Goal: Information Seeking & Learning: Learn about a topic

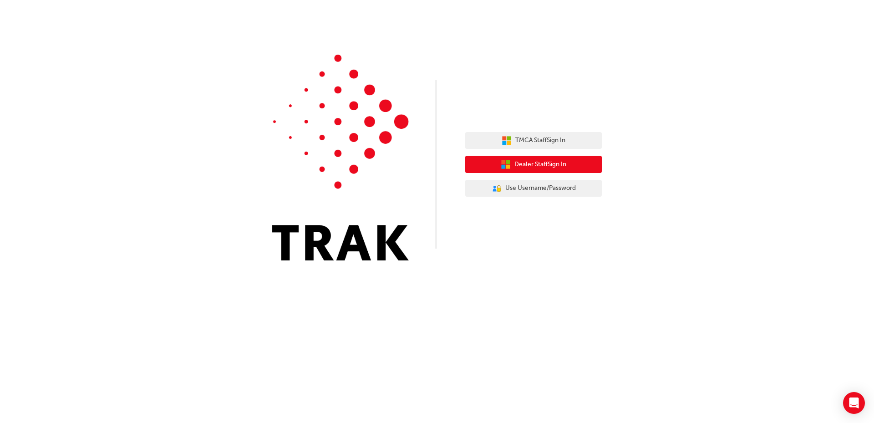
click at [538, 165] on span "Dealer Staff Sign In" at bounding box center [540, 164] width 52 height 10
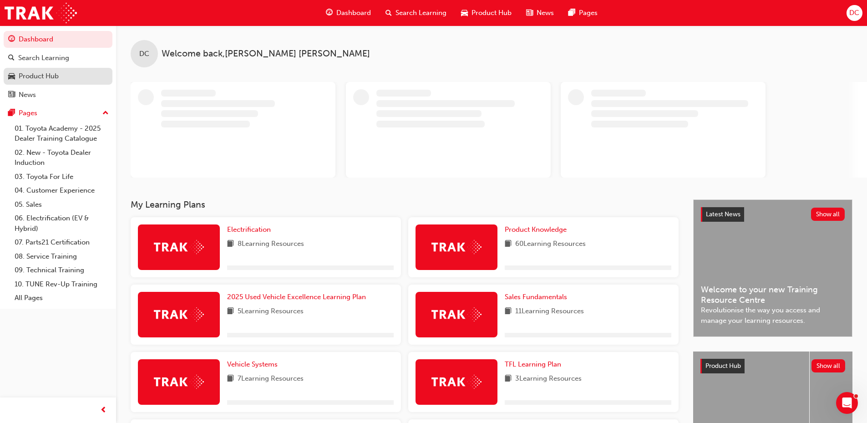
click at [61, 75] on div "Product Hub" at bounding box center [58, 76] width 100 height 11
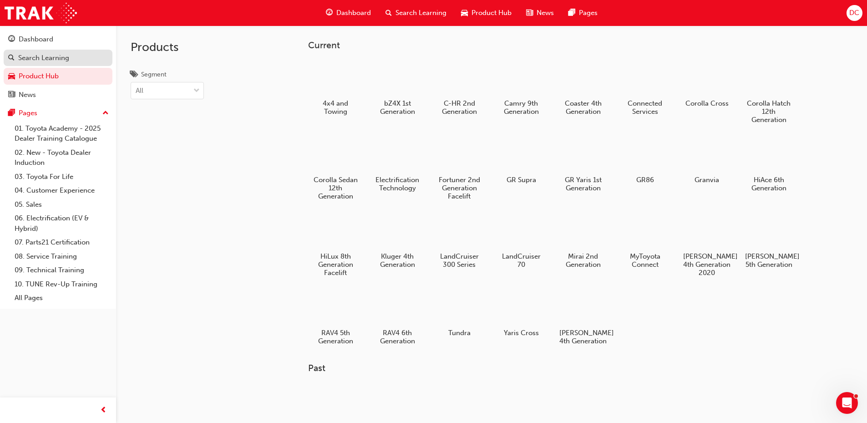
click at [46, 61] on div "Search Learning" at bounding box center [43, 58] width 51 height 10
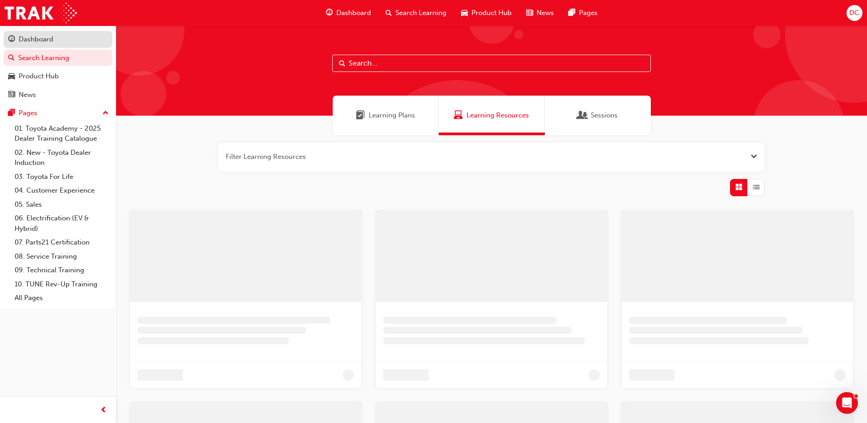
click at [64, 33] on link "Dashboard" at bounding box center [58, 39] width 109 height 17
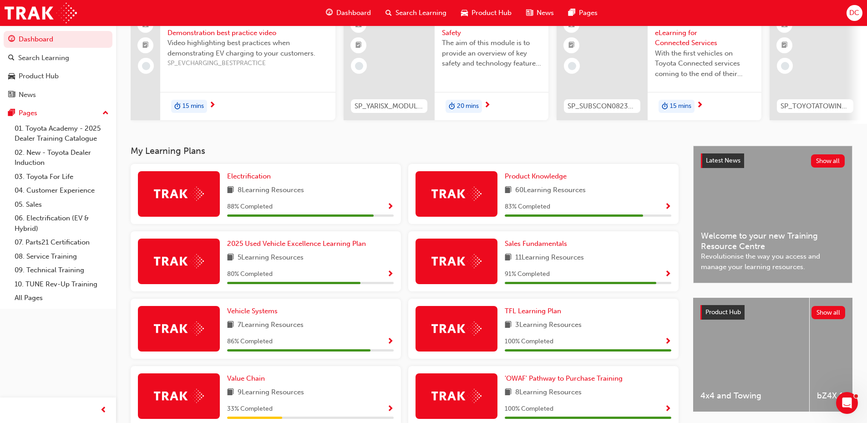
scroll to position [152, 0]
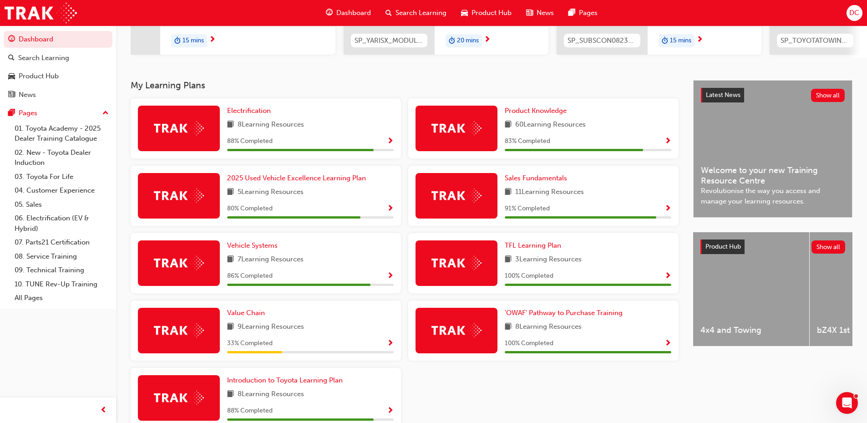
click at [666, 144] on span "Show Progress" at bounding box center [667, 141] width 7 height 8
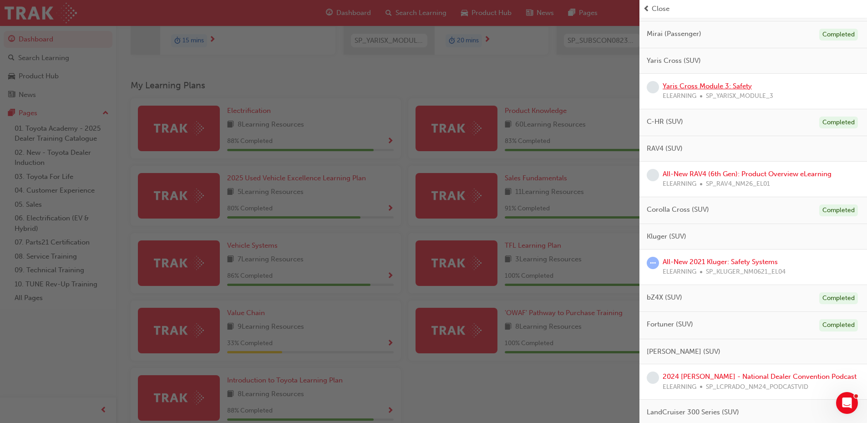
click at [694, 82] on link "Yaris Cross Module 3: Safety" at bounding box center [707, 86] width 89 height 8
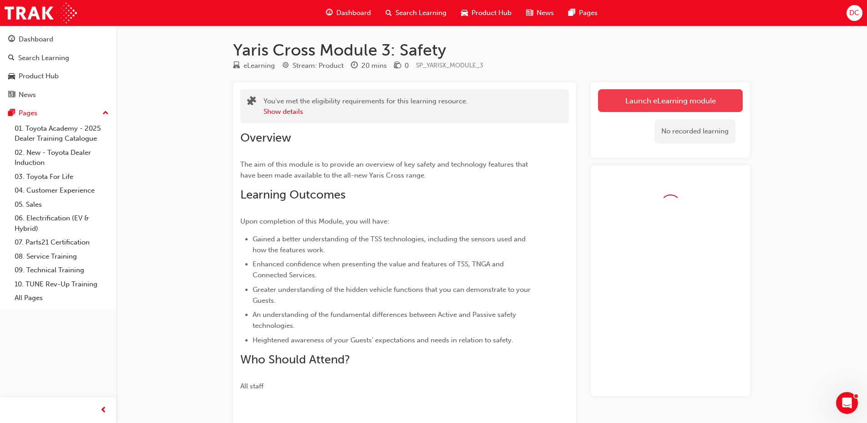
click at [646, 107] on link "Launch eLearning module" at bounding box center [670, 100] width 145 height 23
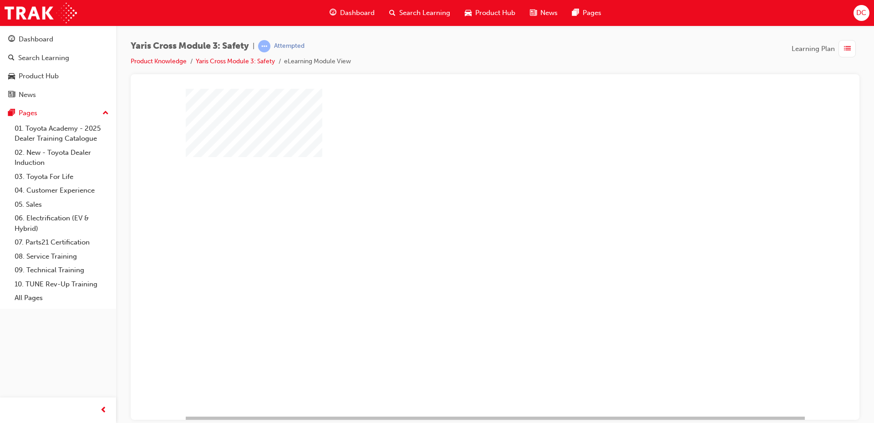
click at [469, 226] on div "play" at bounding box center [469, 226] width 0 height 0
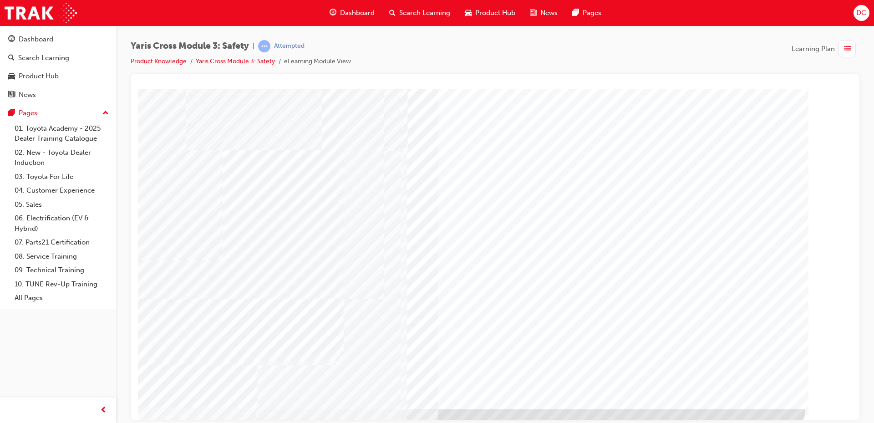
scroll to position [10, 0]
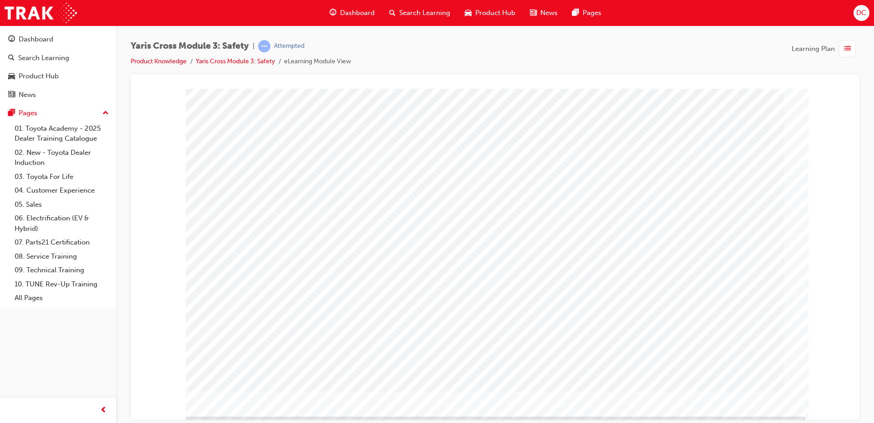
click at [245, 398] on div "multistate" at bounding box center [215, 389] width 59 height 18
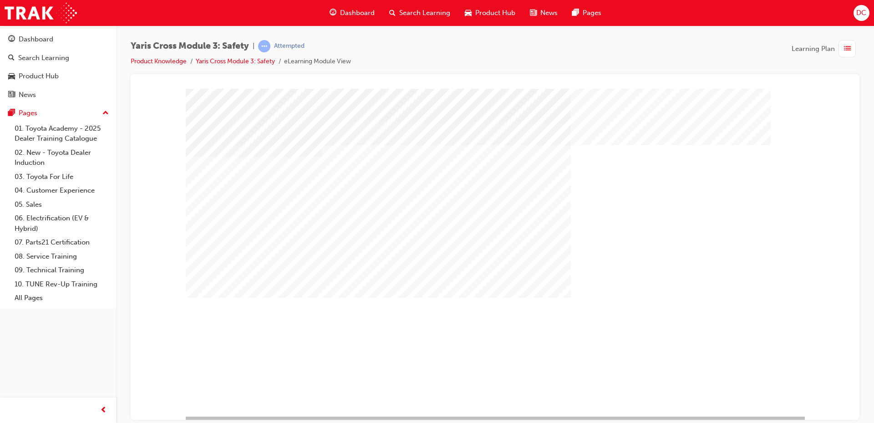
drag, startPoint x: 264, startPoint y: 278, endPoint x: 265, endPoint y: 306, distance: 28.2
click at [265, 281] on div "multistate" at bounding box center [495, 252] width 619 height 328
drag, startPoint x: 265, startPoint y: 314, endPoint x: 265, endPoint y: 323, distance: 8.2
click at [259, 377] on div "multistate" at bounding box center [495, 252] width 619 height 328
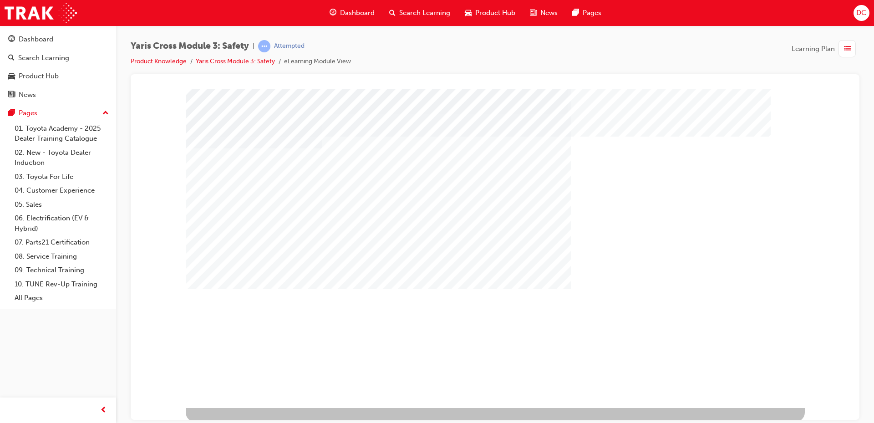
scroll to position [10, 0]
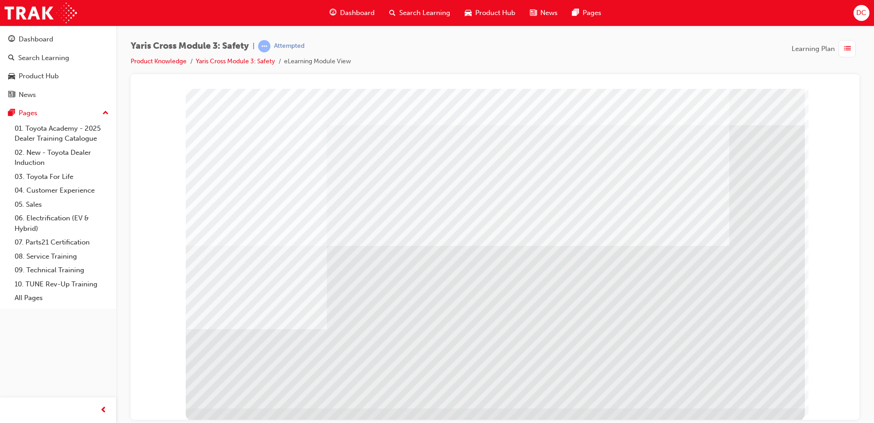
scroll to position [10, 0]
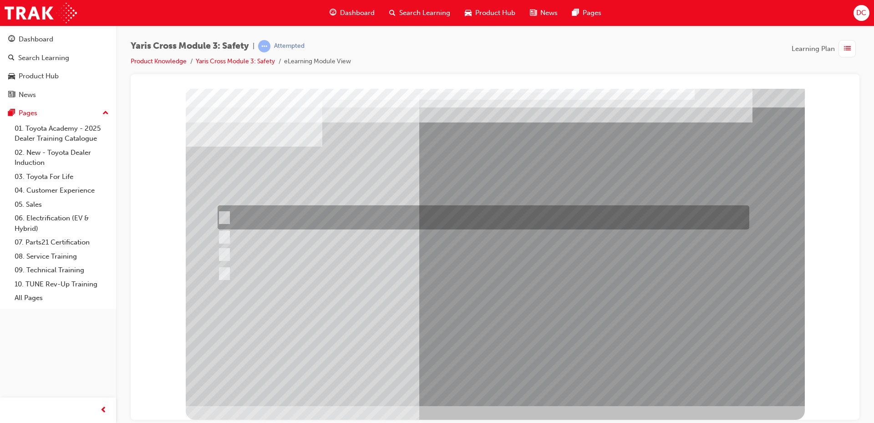
click at [315, 216] on div at bounding box center [481, 217] width 532 height 24
checkbox input "true"
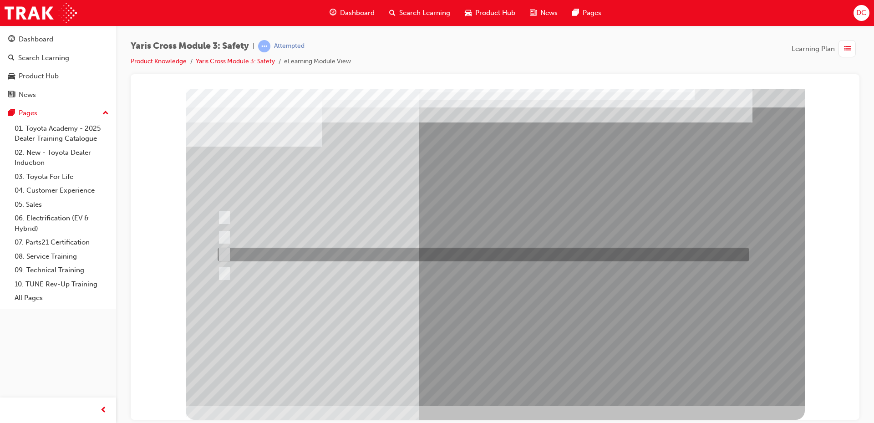
click at [321, 254] on div at bounding box center [481, 255] width 532 height 14
checkbox input "true"
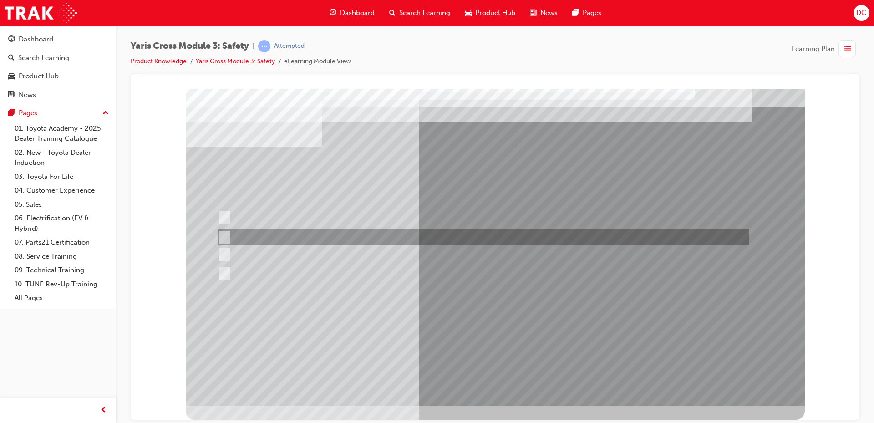
click at [321, 238] on div at bounding box center [481, 236] width 532 height 17
checkbox input "true"
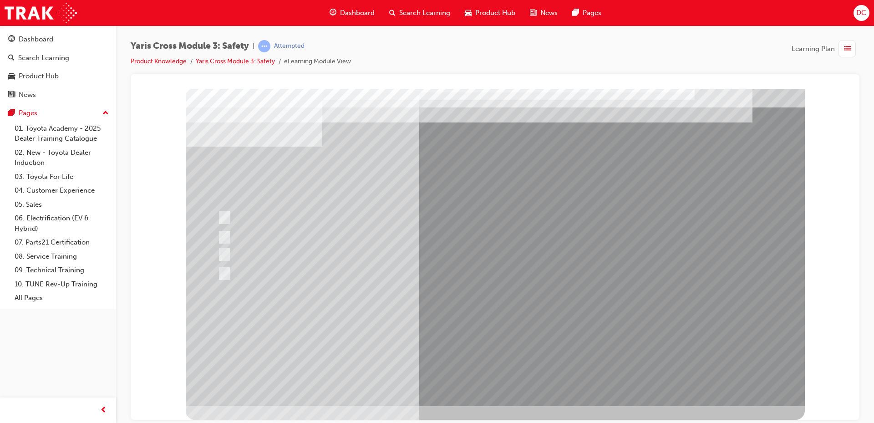
click at [504, 378] on div at bounding box center [495, 242] width 619 height 328
click at [376, 258] on div at bounding box center [481, 255] width 532 height 14
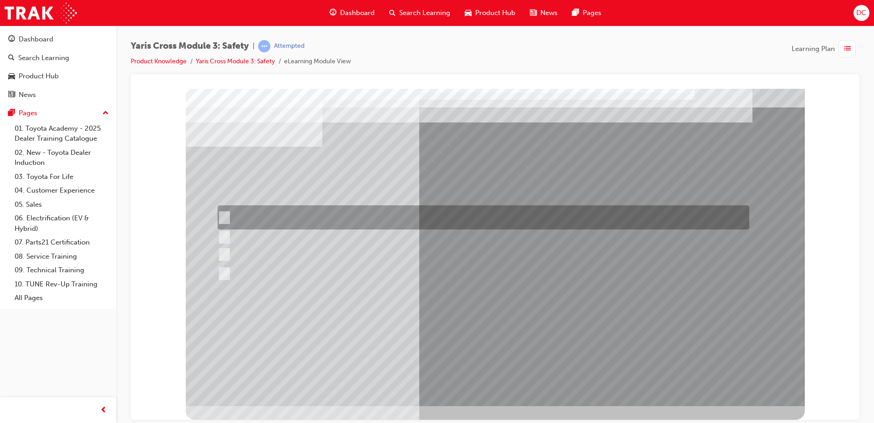
click at [323, 221] on div at bounding box center [481, 217] width 532 height 24
radio input "true"
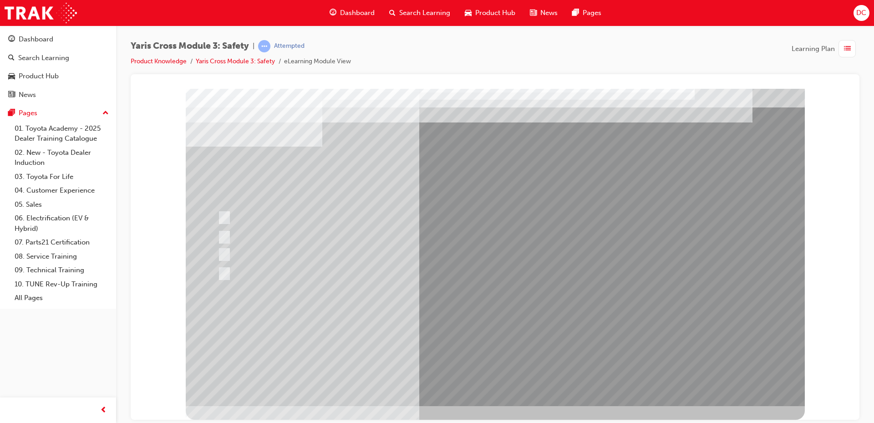
click at [493, 336] on div at bounding box center [495, 242] width 619 height 328
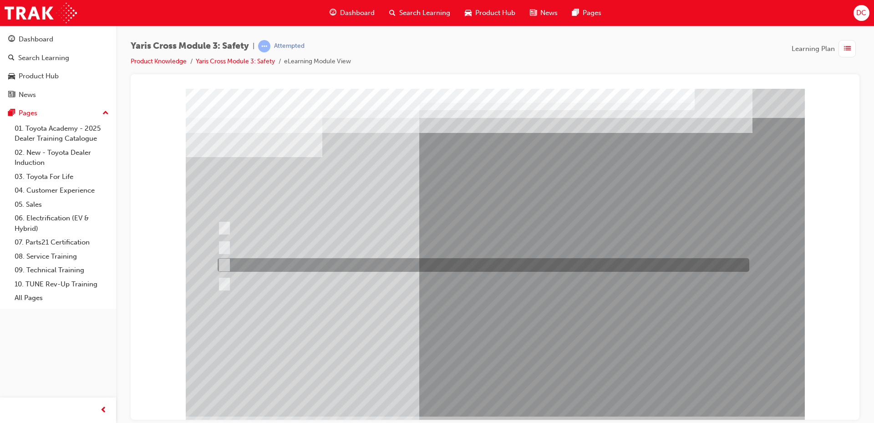
click at [277, 266] on div at bounding box center [481, 265] width 532 height 14
radio input "true"
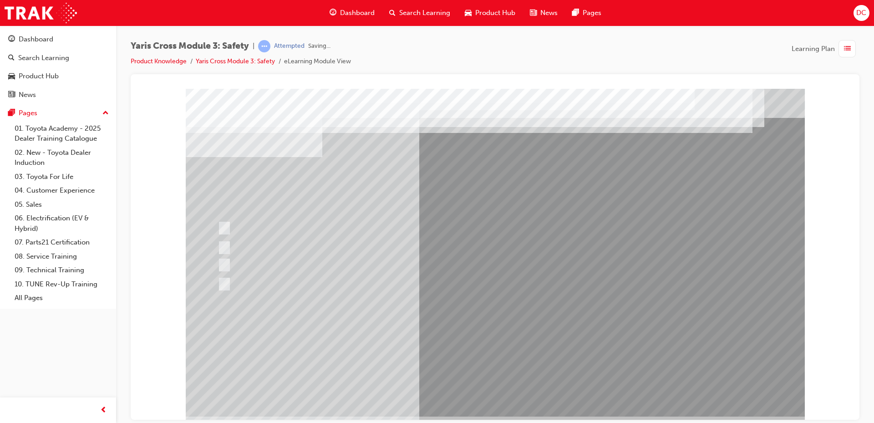
click at [492, 346] on div at bounding box center [495, 252] width 619 height 328
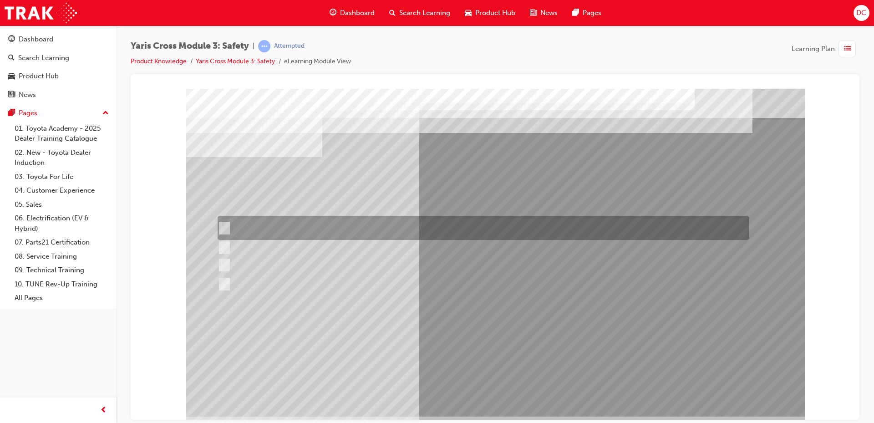
click at [350, 229] on div at bounding box center [481, 228] width 532 height 24
radio input "true"
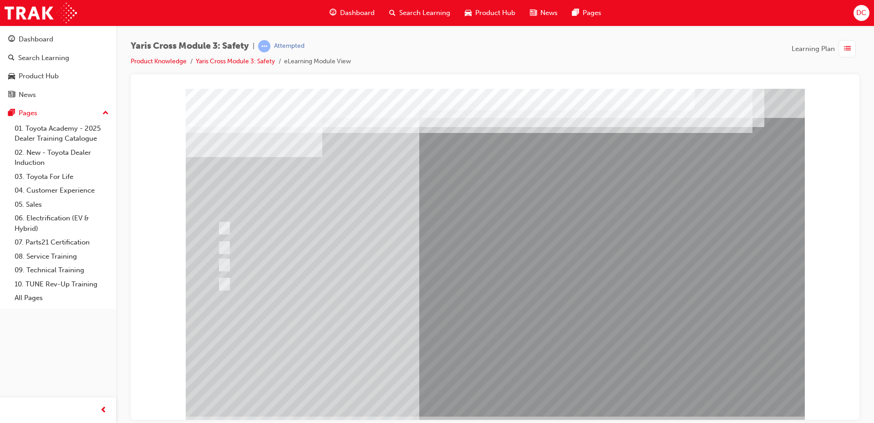
click at [506, 334] on div at bounding box center [495, 252] width 619 height 328
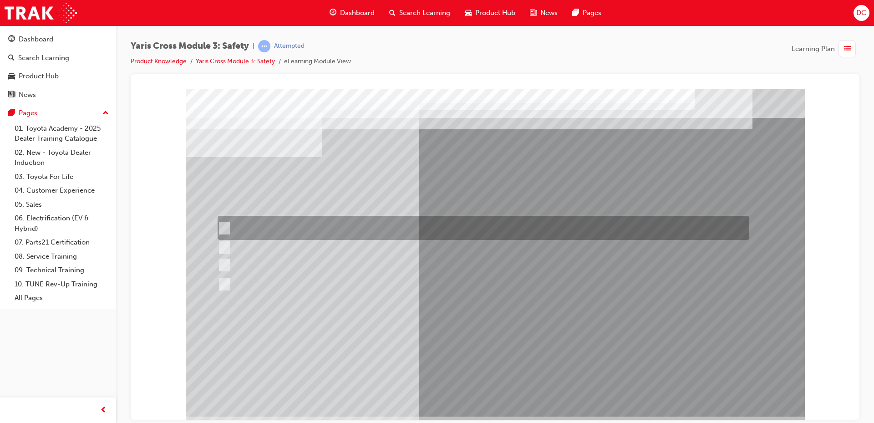
click at [289, 229] on div at bounding box center [481, 228] width 532 height 24
radio input "true"
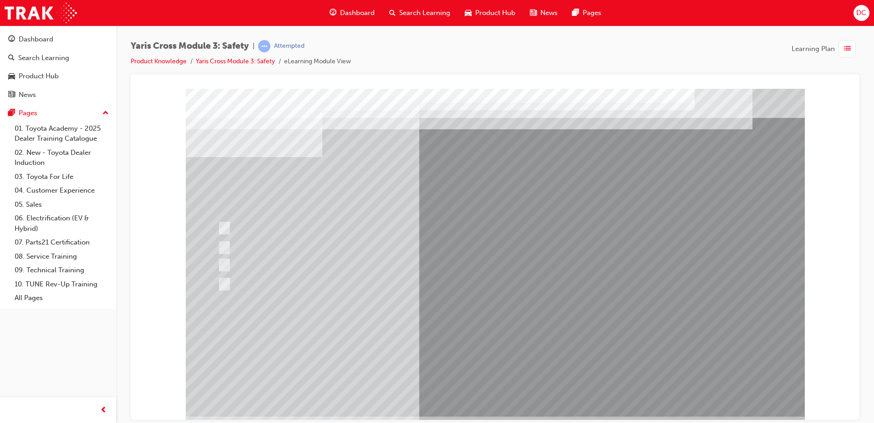
click at [485, 343] on div at bounding box center [495, 252] width 619 height 328
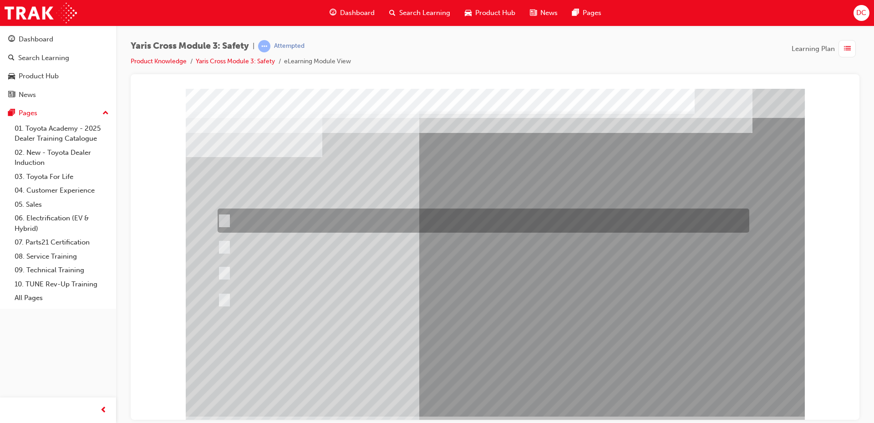
click at [352, 218] on div at bounding box center [481, 220] width 532 height 24
radio input "true"
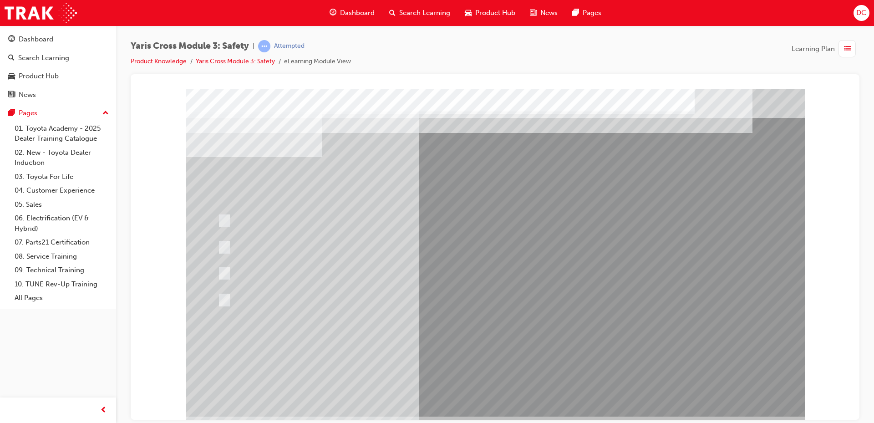
click at [504, 342] on div at bounding box center [495, 252] width 619 height 328
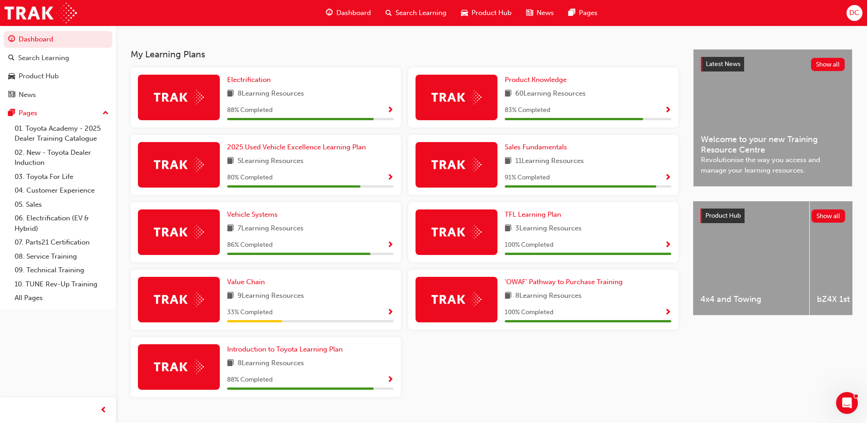
scroll to position [205, 0]
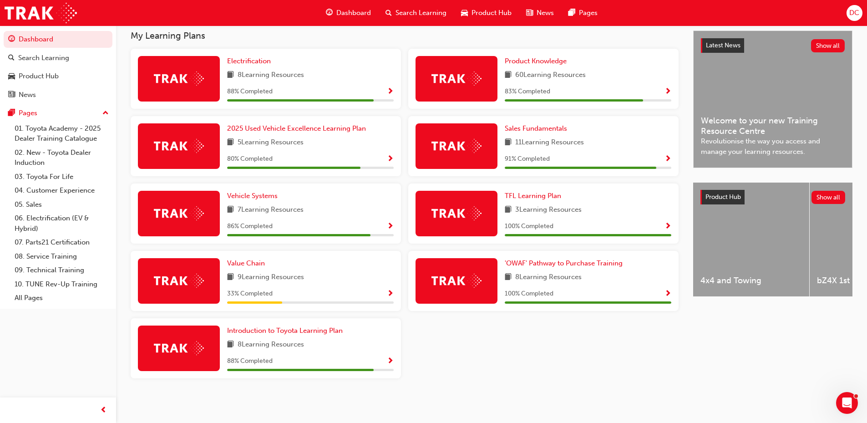
click at [664, 90] on div "83 % Completed" at bounding box center [588, 91] width 167 height 11
click at [670, 94] on span "Show Progress" at bounding box center [667, 92] width 7 height 8
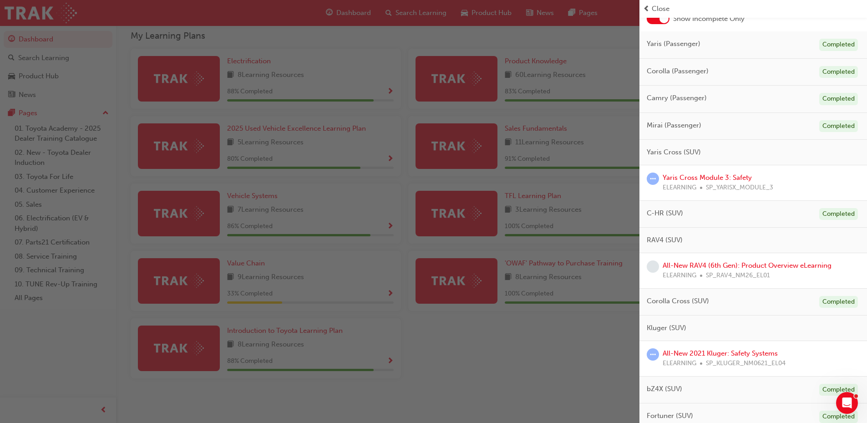
scroll to position [152, 0]
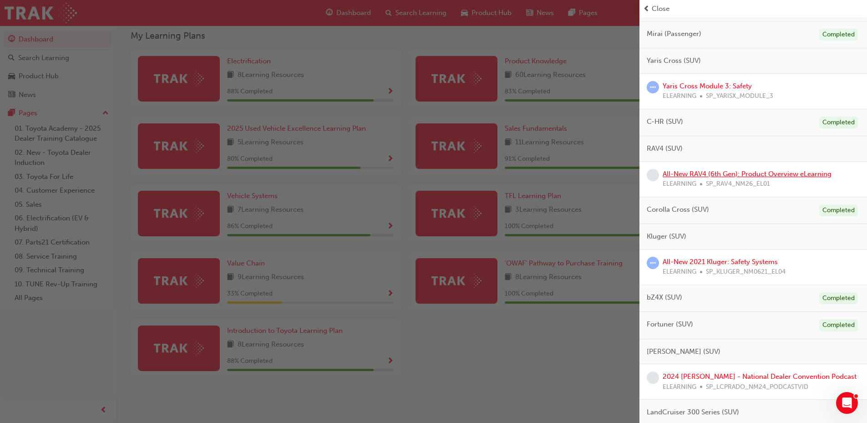
click at [710, 173] on link "All-New RAV4 (6th Gen): Product Overview eLearning" at bounding box center [747, 174] width 169 height 8
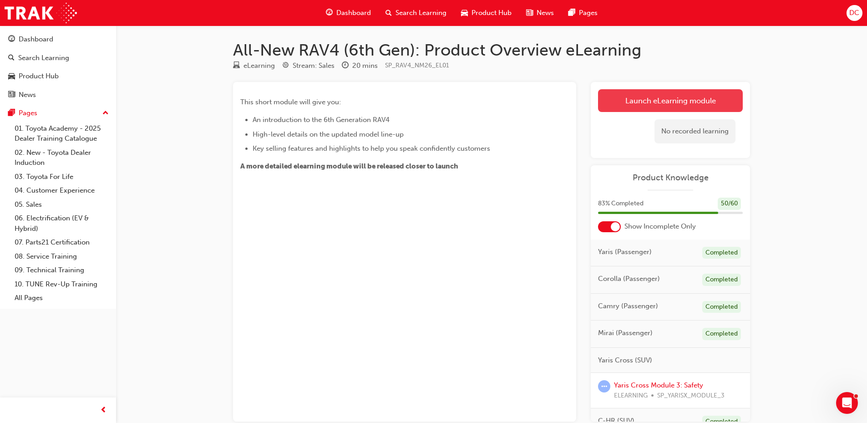
click at [668, 101] on link "Launch eLearning module" at bounding box center [670, 100] width 145 height 23
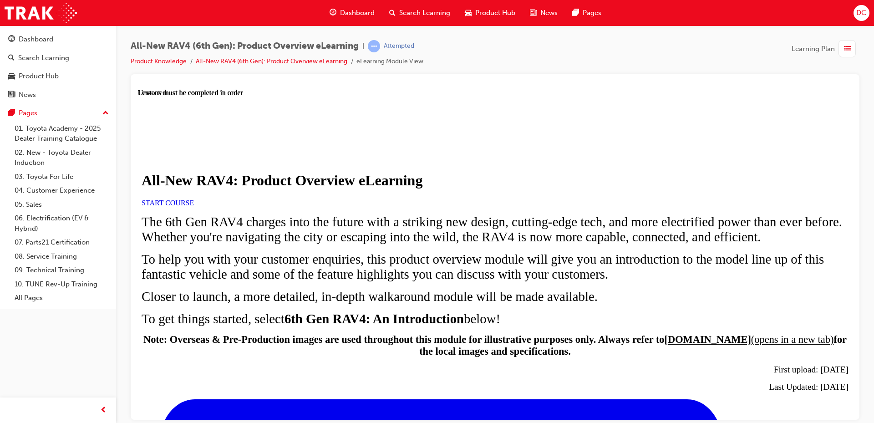
click at [194, 206] on link "START COURSE" at bounding box center [168, 202] width 52 height 8
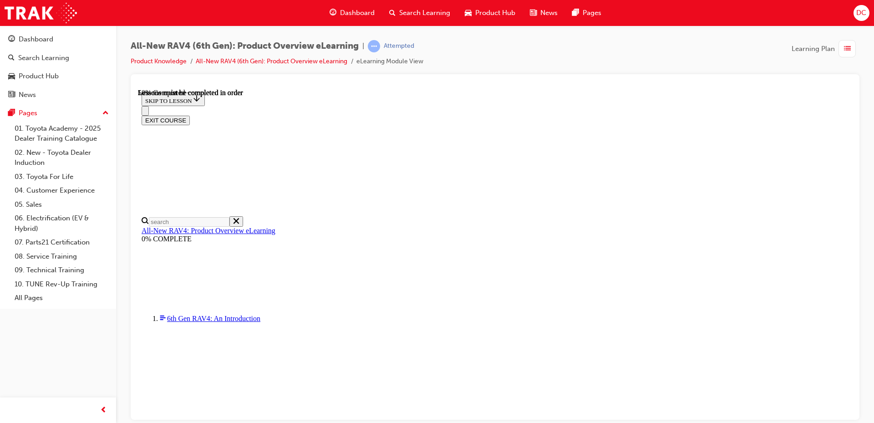
scroll to position [926, 0]
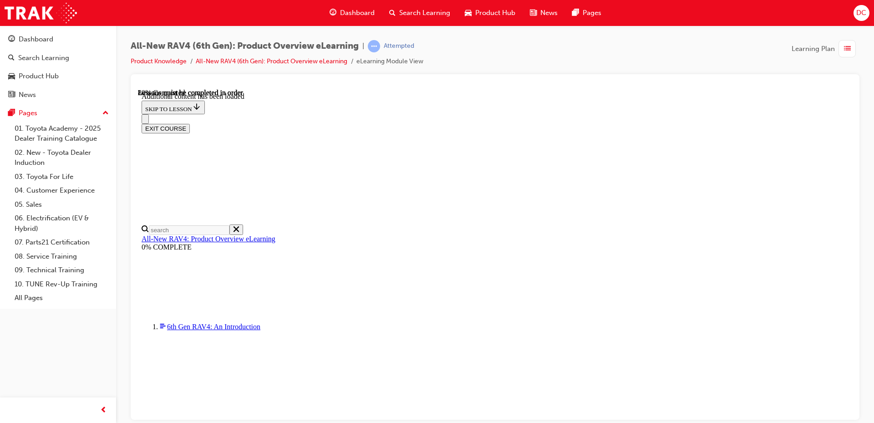
scroll to position [1335, 0]
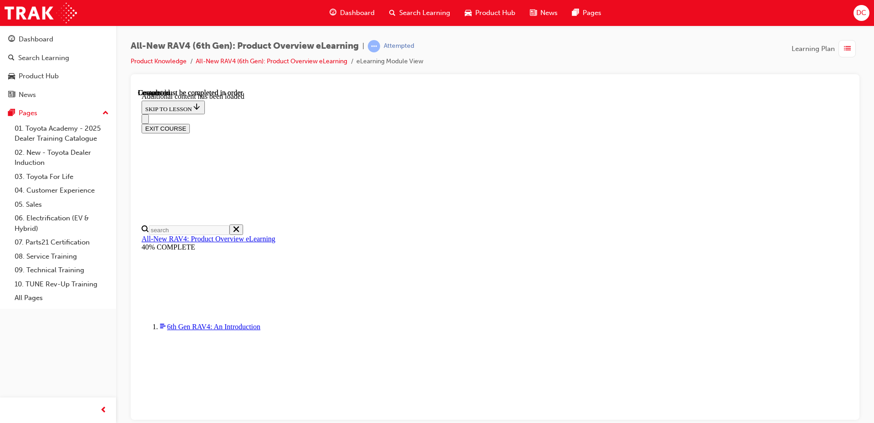
scroll to position [1671, 0]
drag, startPoint x: 542, startPoint y: 334, endPoint x: 542, endPoint y: 342, distance: 8.2
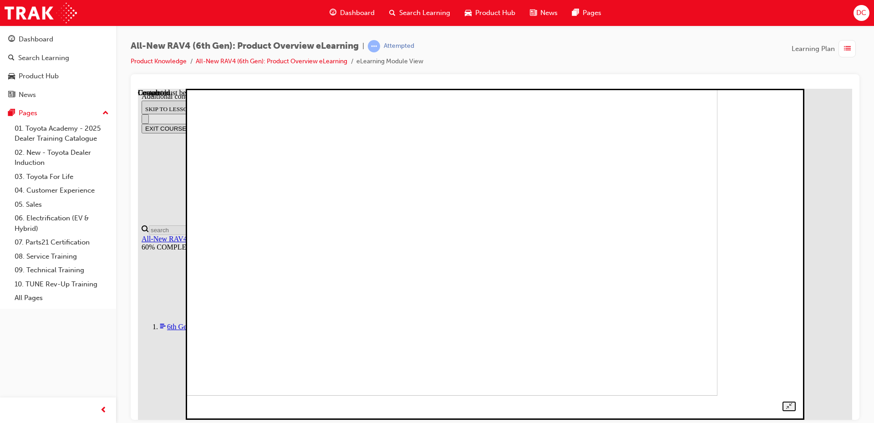
click at [717, 258] on img at bounding box center [423, 229] width 588 height 331
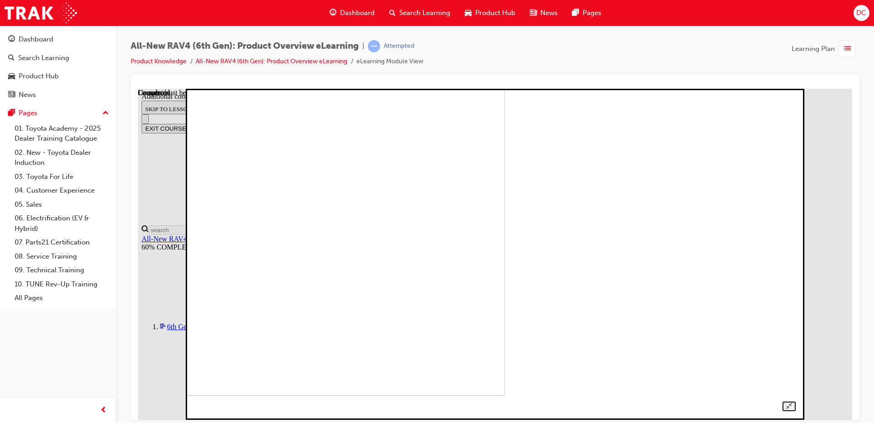
click at [504, 236] on img at bounding box center [210, 229] width 588 height 331
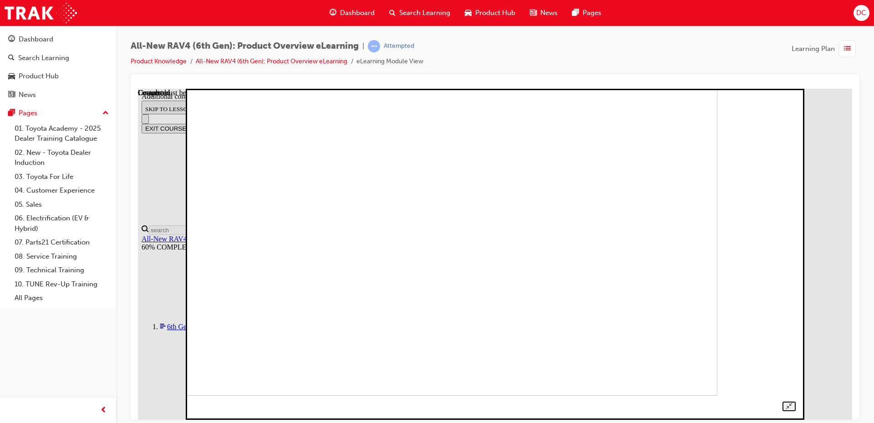
click at [494, 246] on img at bounding box center [423, 229] width 588 height 331
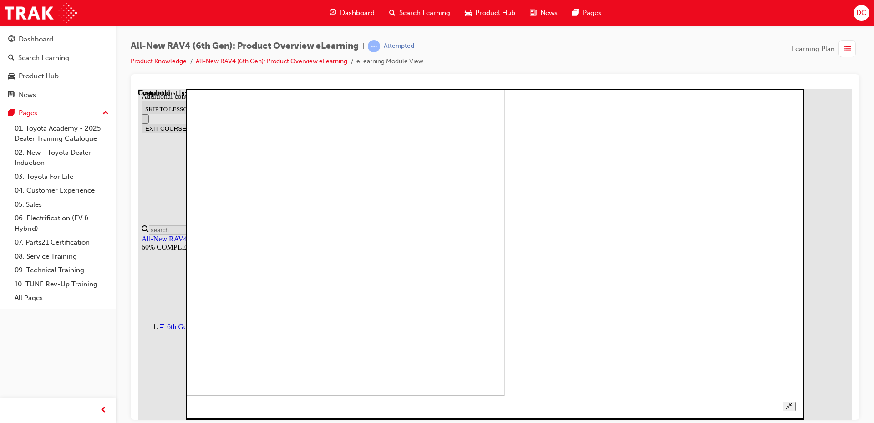
click at [504, 237] on img at bounding box center [210, 229] width 588 height 331
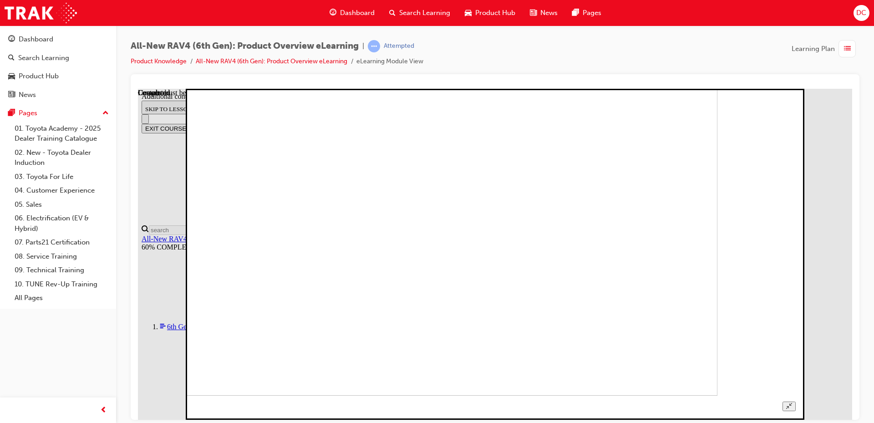
click at [469, 254] on img at bounding box center [423, 229] width 588 height 331
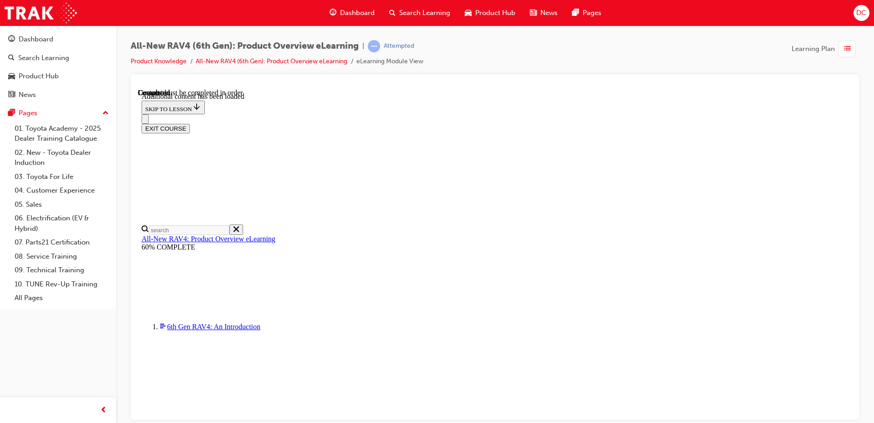
radio input "true"
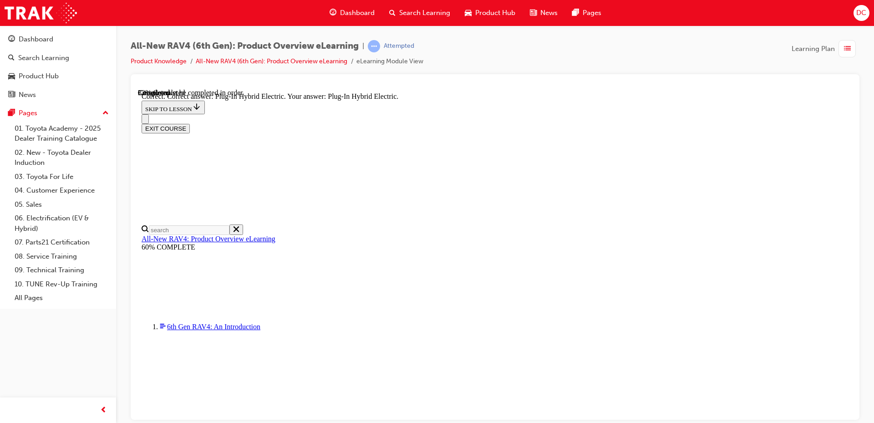
scroll to position [291, 0]
radio input "true"
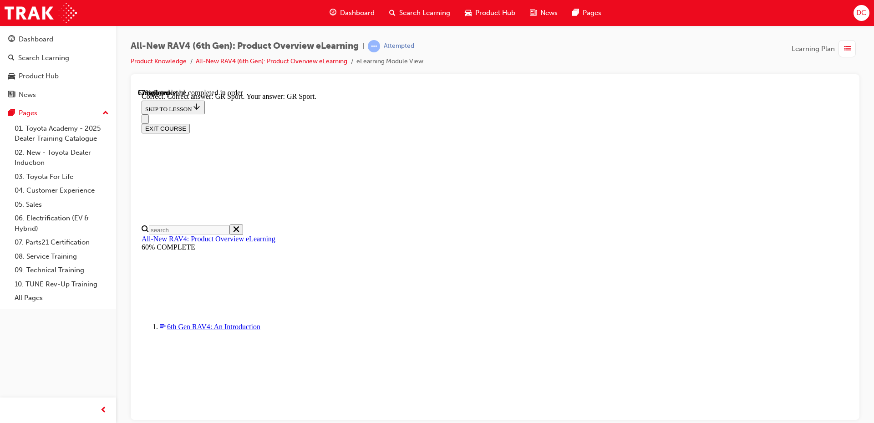
scroll to position [346, 0]
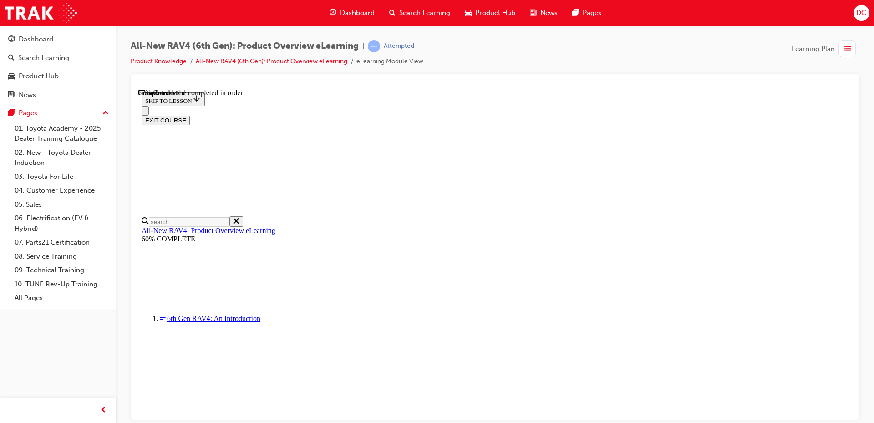
scroll to position [217, 0]
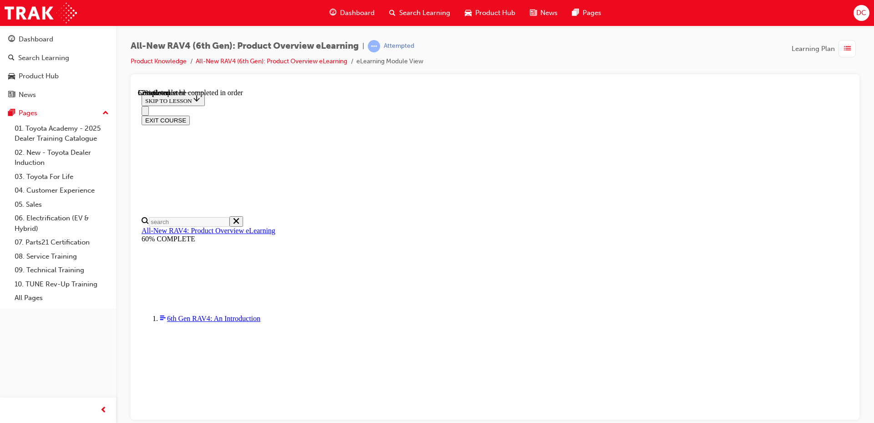
checkbox input "false"
checkbox input "true"
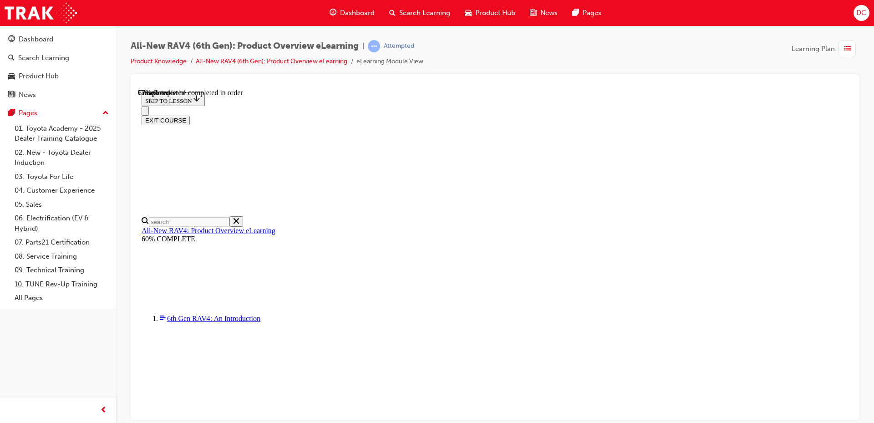
checkbox input "true"
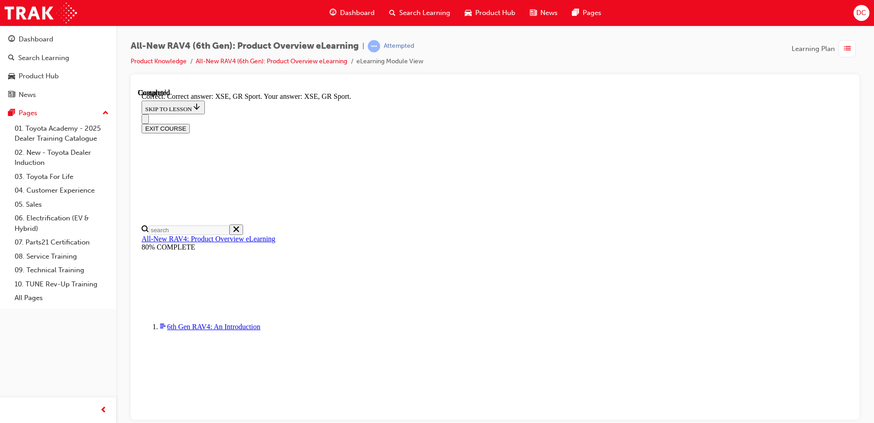
scroll to position [349, 0]
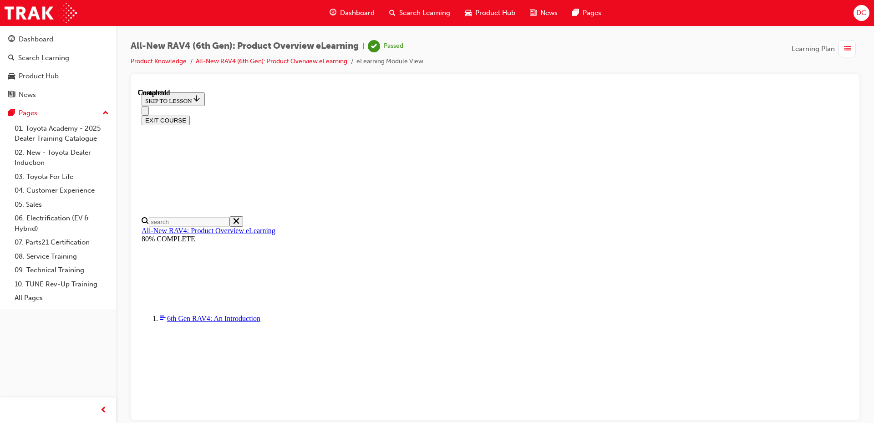
scroll to position [170, 0]
click at [190, 115] on button "EXIT COURSE" at bounding box center [166, 120] width 48 height 10
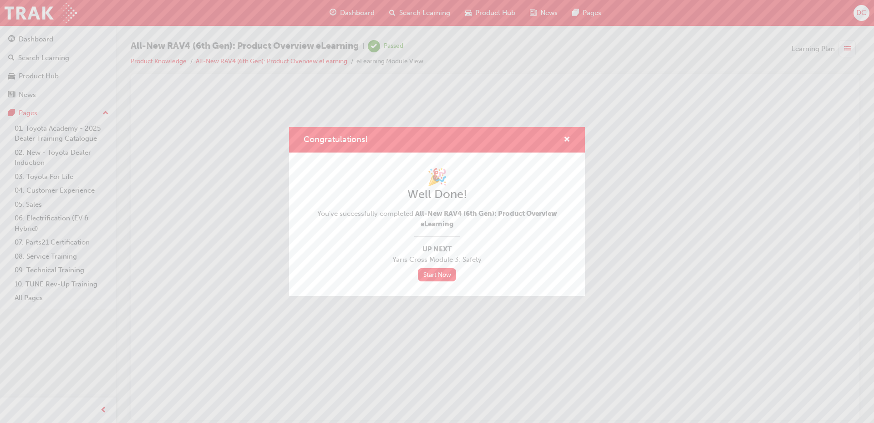
scroll to position [0, 0]
click at [567, 137] on span "cross-icon" at bounding box center [566, 140] width 7 height 8
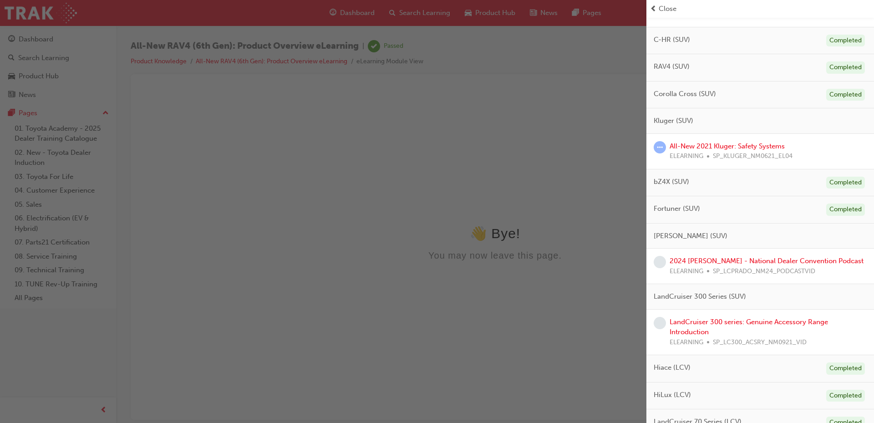
scroll to position [304, 0]
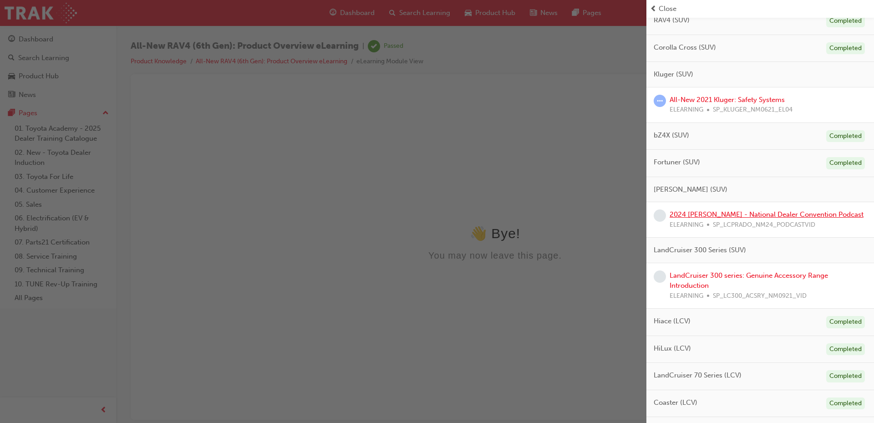
click at [730, 214] on link "2024 LC Prado - National Dealer Convention Podcast" at bounding box center [766, 214] width 194 height 8
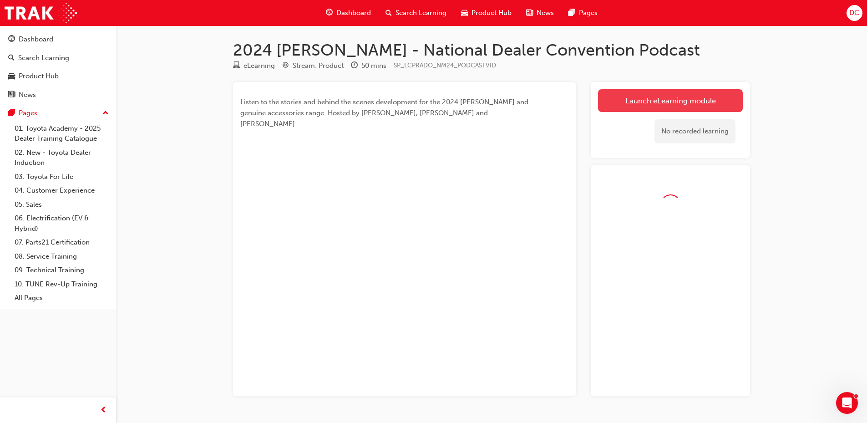
click at [671, 93] on link "Launch eLearning module" at bounding box center [670, 100] width 145 height 23
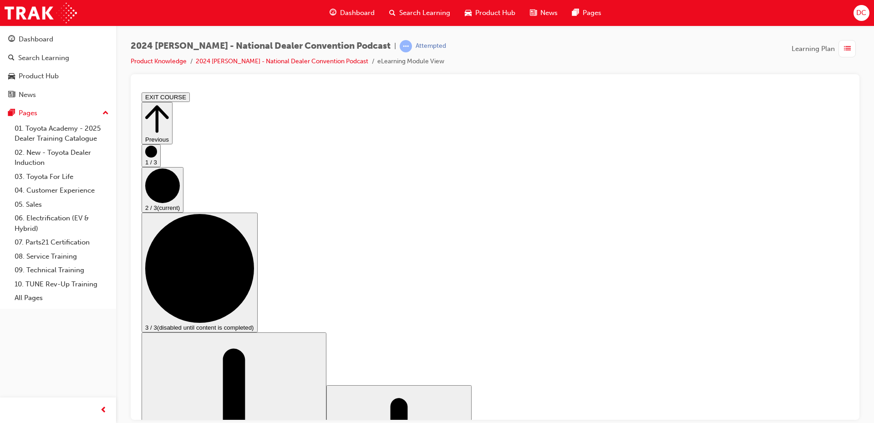
drag, startPoint x: 538, startPoint y: 365, endPoint x: 538, endPoint y: 370, distance: 5.0
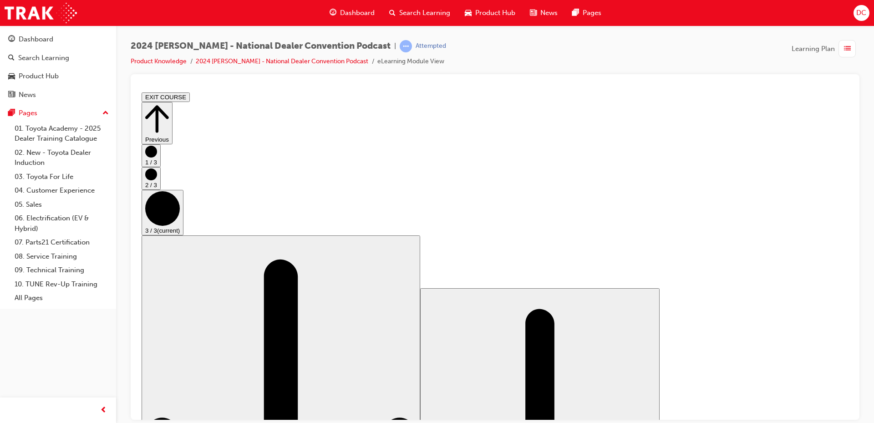
click at [190, 93] on button "EXIT COURSE" at bounding box center [166, 97] width 48 height 10
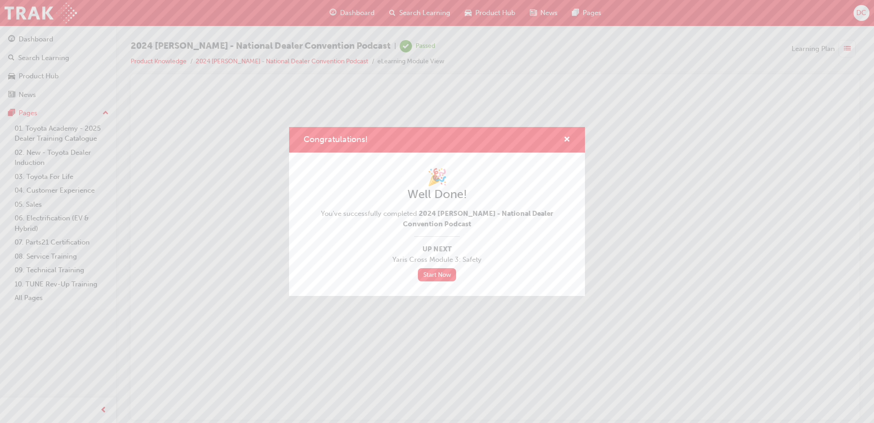
click at [570, 138] on div "Congratulations!" at bounding box center [437, 140] width 296 height 26
click at [565, 138] on span "cross-icon" at bounding box center [566, 140] width 7 height 8
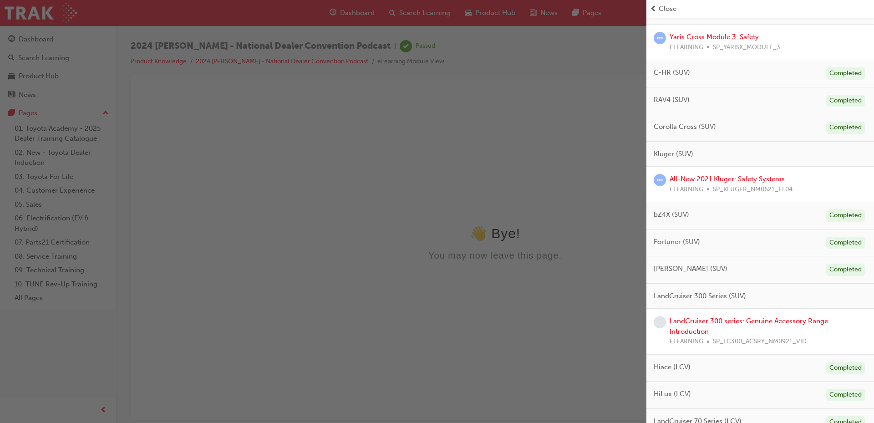
scroll to position [304, 0]
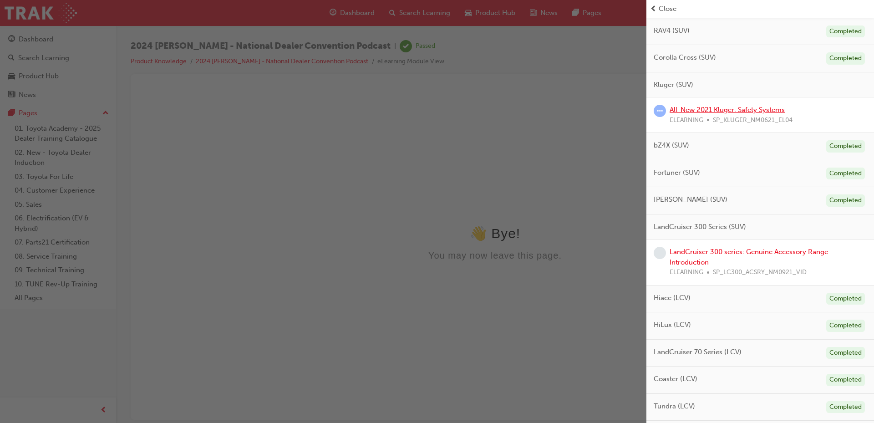
click at [742, 106] on link "All-New 2021 Kluger: Safety Systems" at bounding box center [726, 110] width 115 height 8
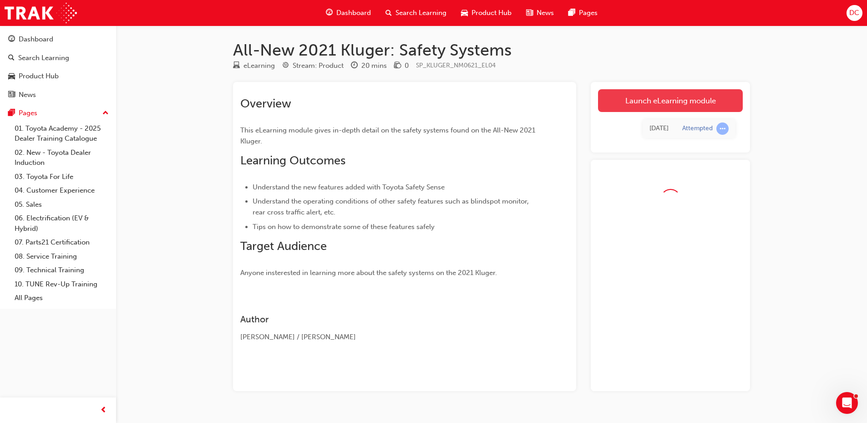
click at [684, 93] on link "Launch eLearning module" at bounding box center [670, 100] width 145 height 23
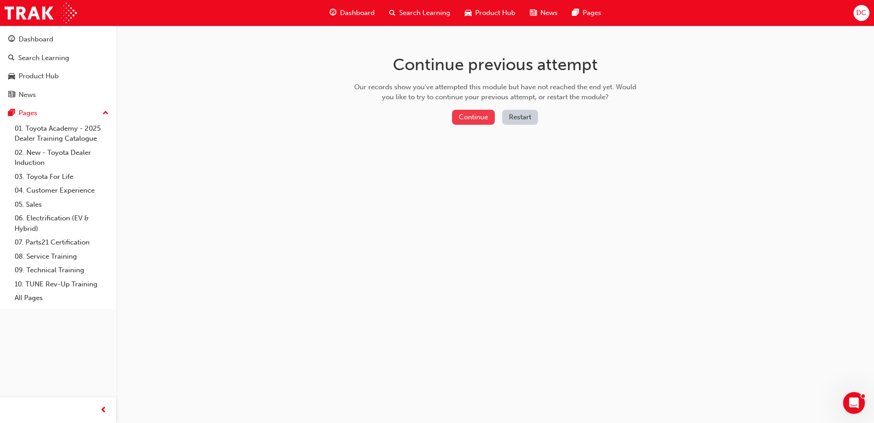
click at [469, 117] on button "Continue" at bounding box center [473, 117] width 43 height 15
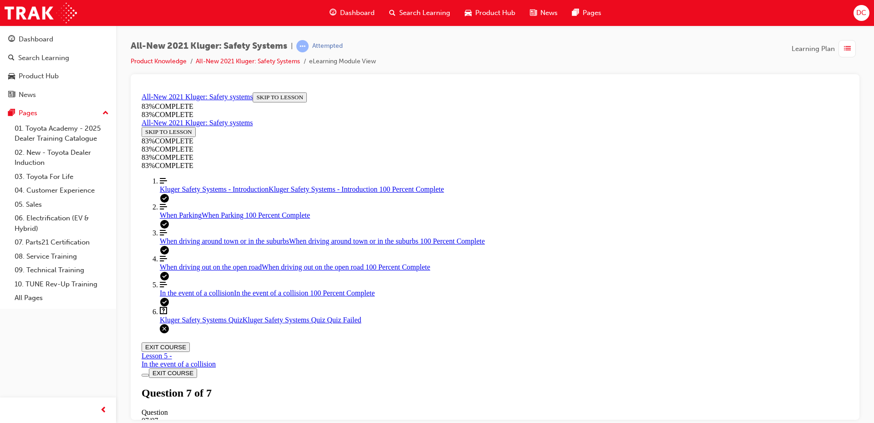
scroll to position [140, 0]
drag, startPoint x: 499, startPoint y: 319, endPoint x: 518, endPoint y: 319, distance: 19.6
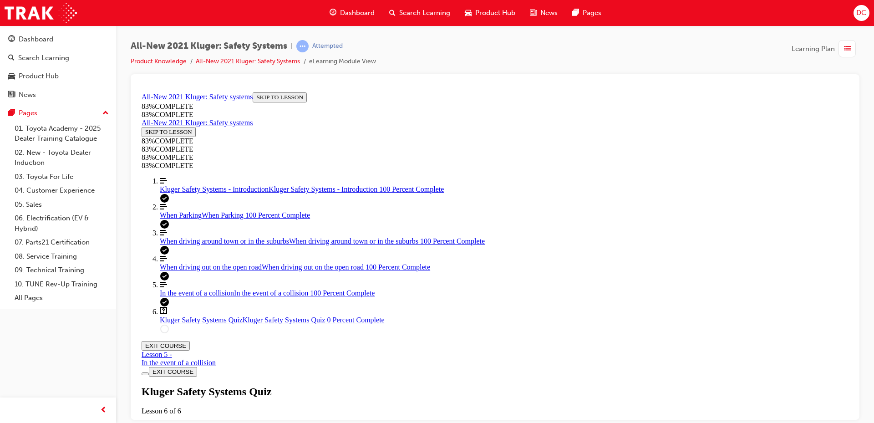
drag, startPoint x: 531, startPoint y: 277, endPoint x: 551, endPoint y: 279, distance: 20.5
drag, startPoint x: 513, startPoint y: 369, endPoint x: 550, endPoint y: 365, distance: 37.1
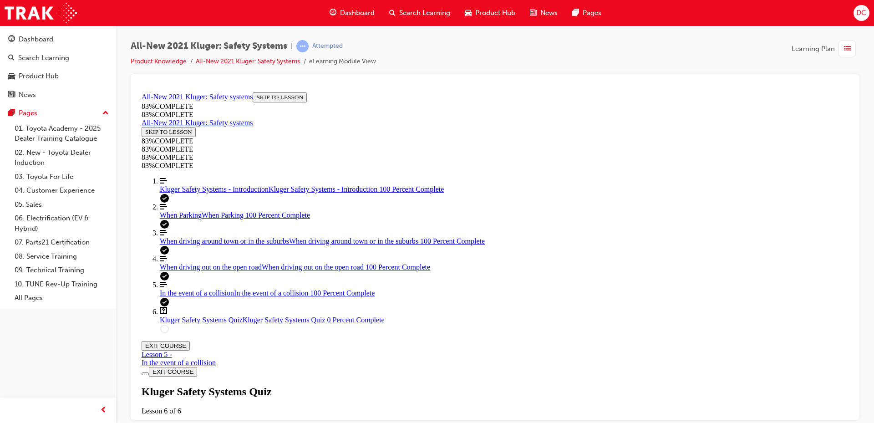
drag, startPoint x: 517, startPoint y: 325, endPoint x: 539, endPoint y: 325, distance: 21.4
drag, startPoint x: 524, startPoint y: 270, endPoint x: 545, endPoint y: 273, distance: 21.6
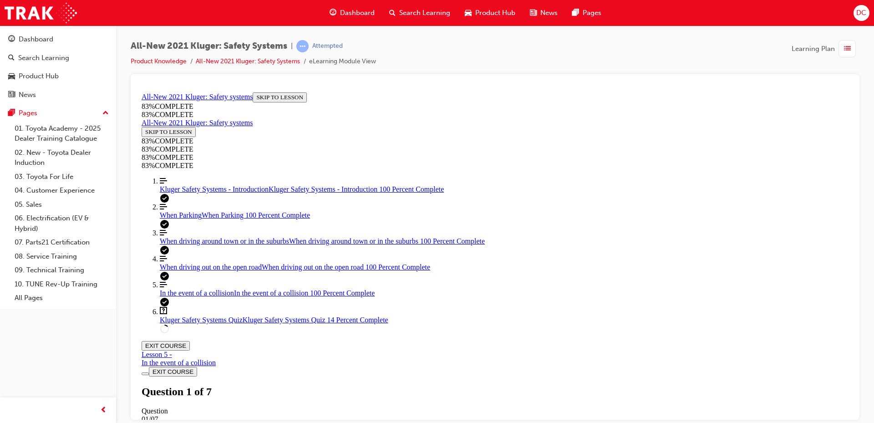
scroll to position [123, 0]
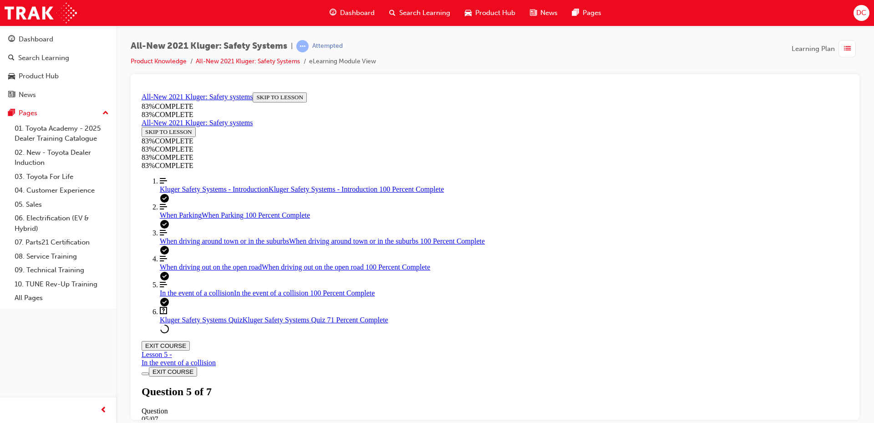
scroll to position [255, 0]
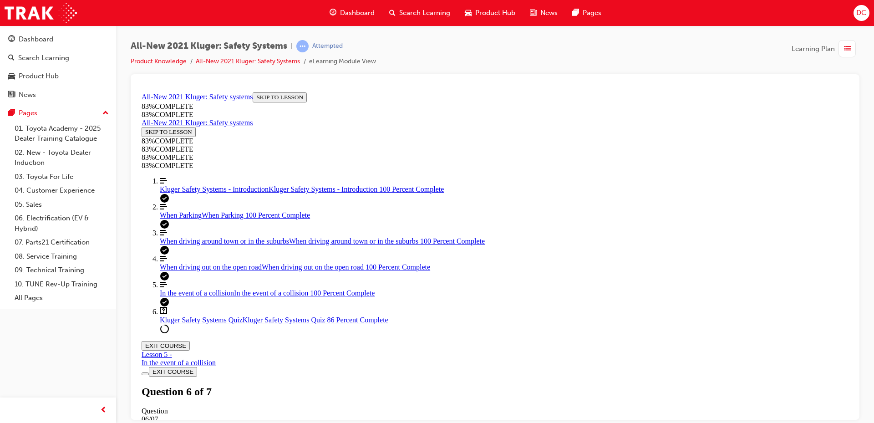
click at [190, 342] on button "EXIT COURSE" at bounding box center [166, 347] width 48 height 10
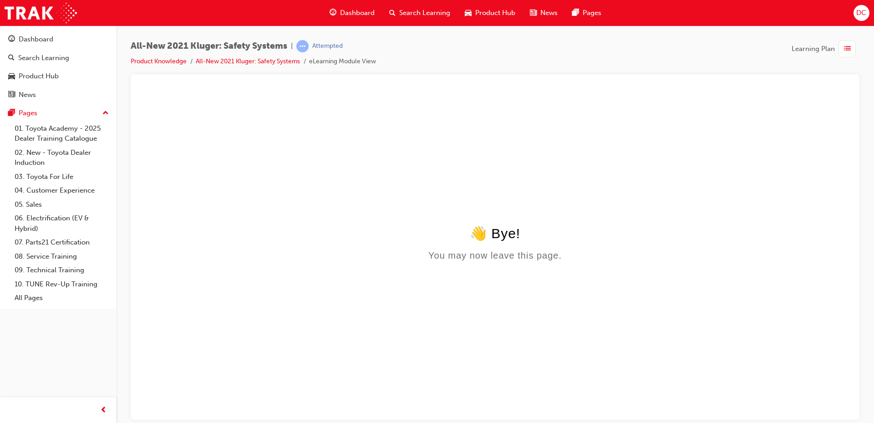
click at [345, 17] on span "Dashboard" at bounding box center [357, 13] width 35 height 10
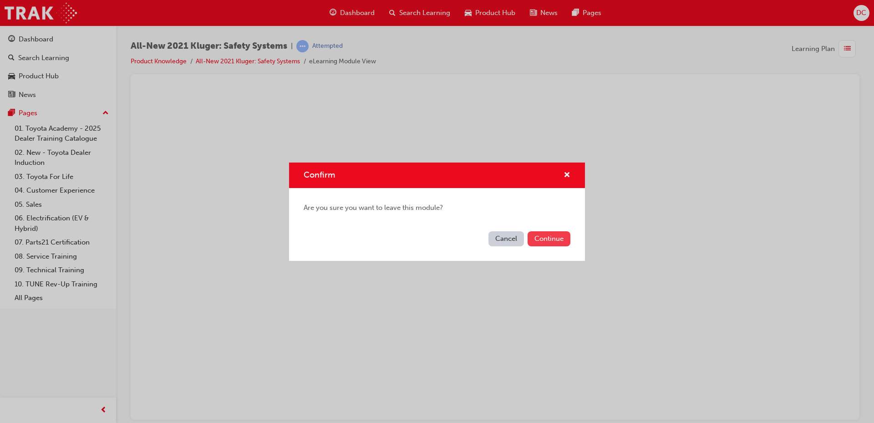
click at [549, 243] on button "Continue" at bounding box center [548, 238] width 43 height 15
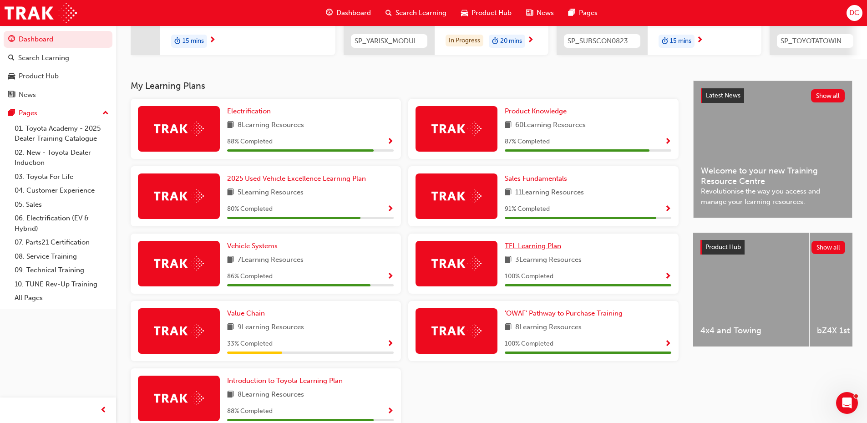
scroll to position [129, 0]
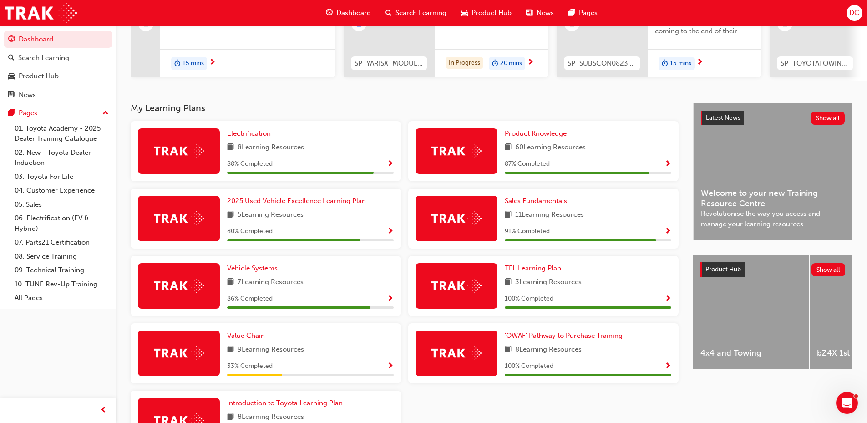
click at [665, 165] on span "Show Progress" at bounding box center [667, 164] width 7 height 8
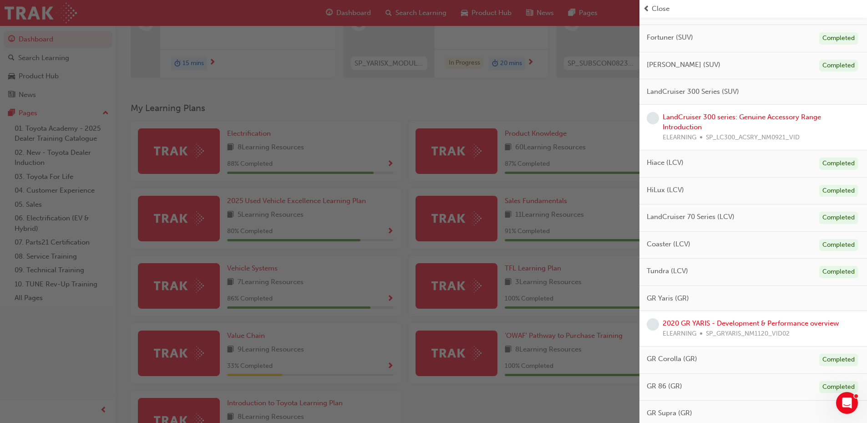
scroll to position [597, 0]
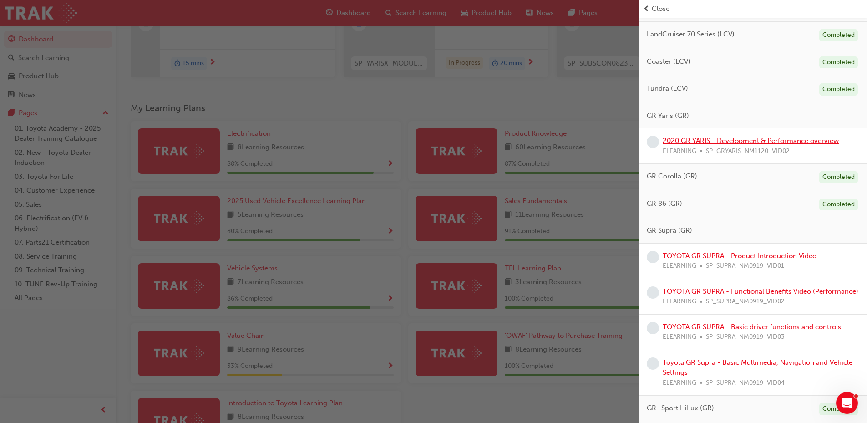
click at [746, 137] on link "2020 GR YARIS - Development & Performance overview" at bounding box center [751, 141] width 176 height 8
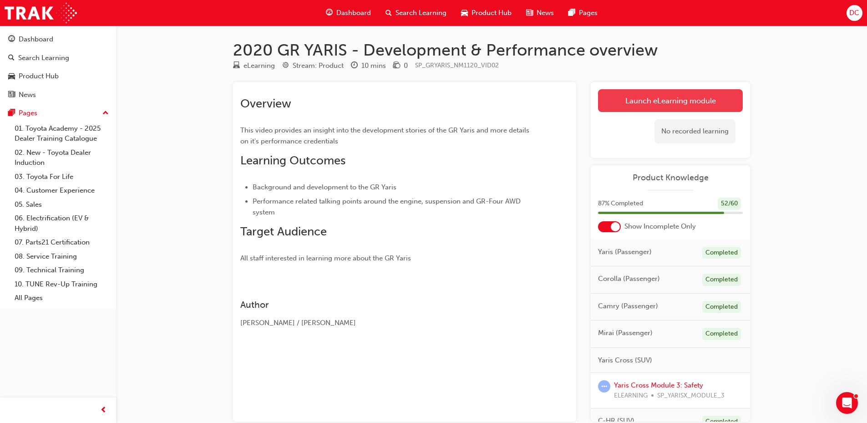
click at [702, 106] on link "Launch eLearning module" at bounding box center [670, 100] width 145 height 23
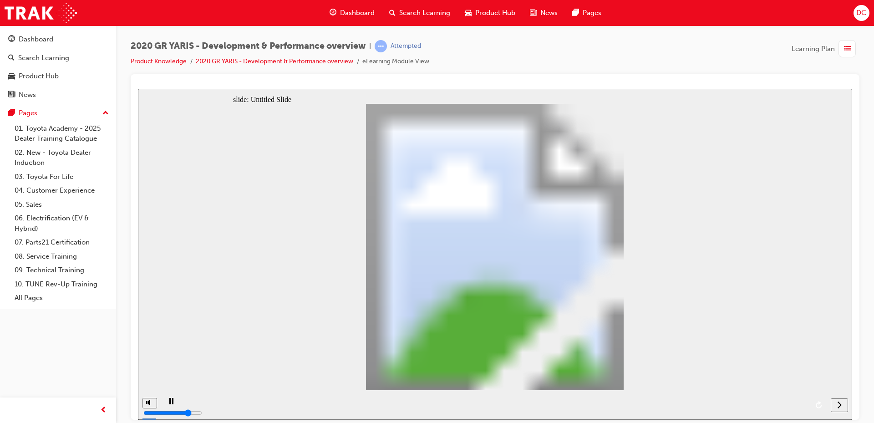
click at [835, 401] on button "next" at bounding box center [839, 405] width 17 height 14
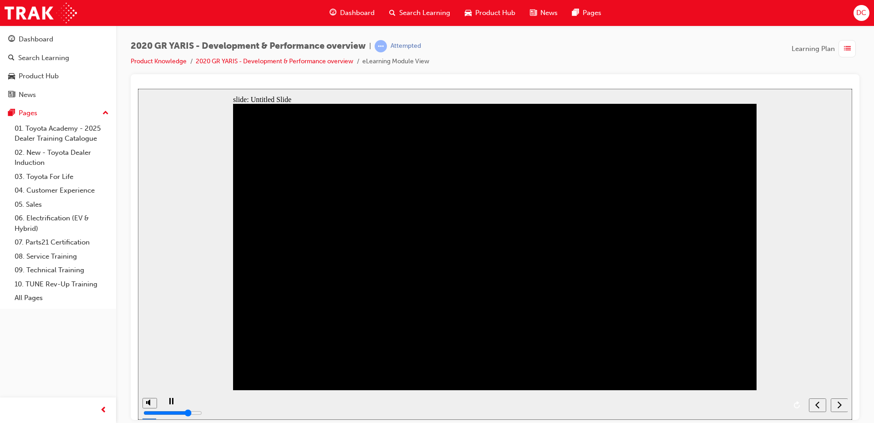
click at [835, 401] on div "next" at bounding box center [839, 405] width 10 height 10
click at [761, 403] on div "playback controls" at bounding box center [483, 405] width 644 height 30
click at [836, 405] on div "next" at bounding box center [839, 405] width 10 height 10
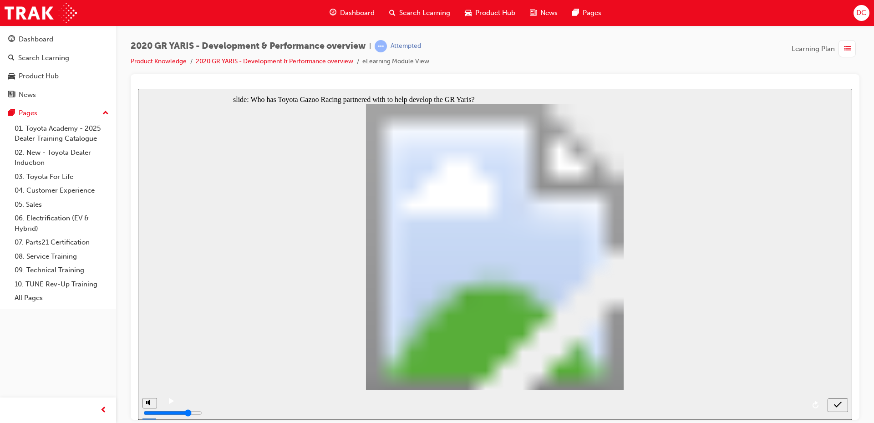
radio input "true"
click at [834, 403] on icon "submit" at bounding box center [838, 404] width 8 height 8
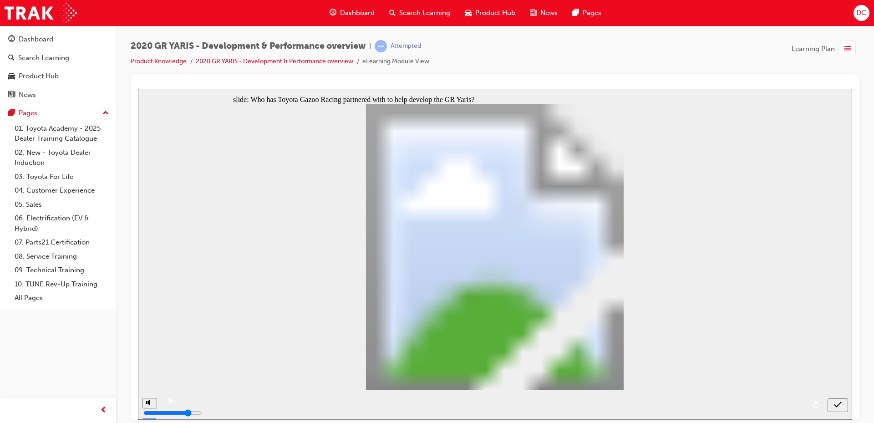
radio input "false"
radio input "true"
click at [838, 405] on icon "submit" at bounding box center [838, 404] width 8 height 8
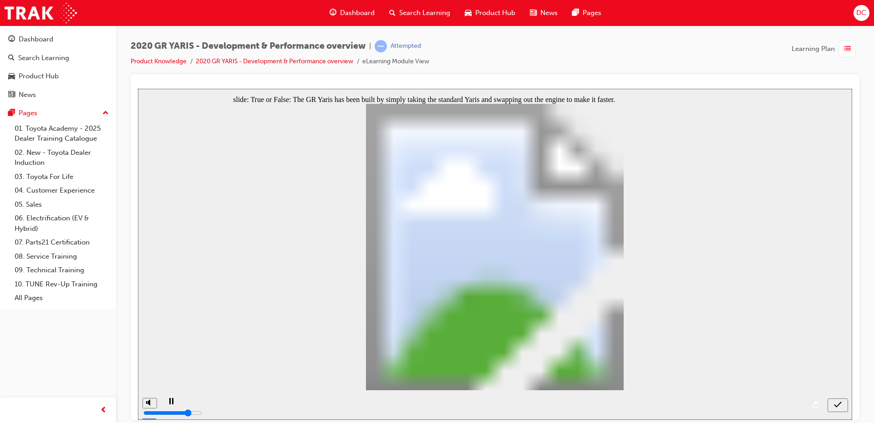
drag, startPoint x: 370, startPoint y: 302, endPoint x: 368, endPoint y: 306, distance: 4.9
radio input "true"
click at [834, 403] on icon "submit" at bounding box center [838, 404] width 8 height 8
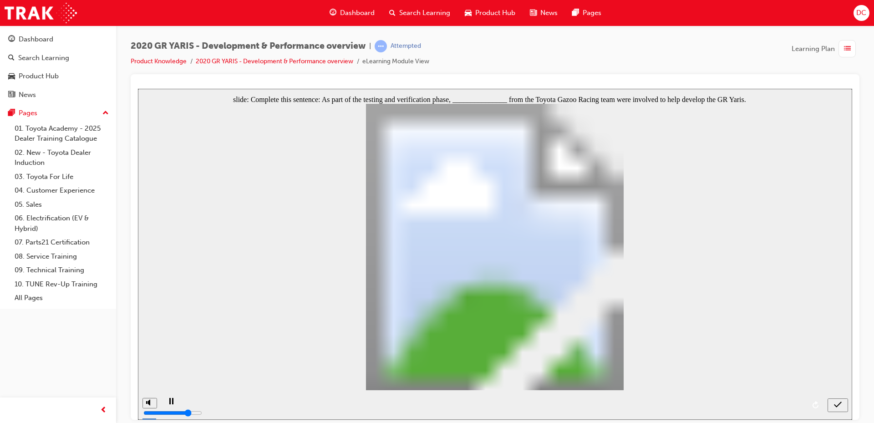
radio input "true"
click at [837, 401] on icon "submit" at bounding box center [838, 404] width 8 height 8
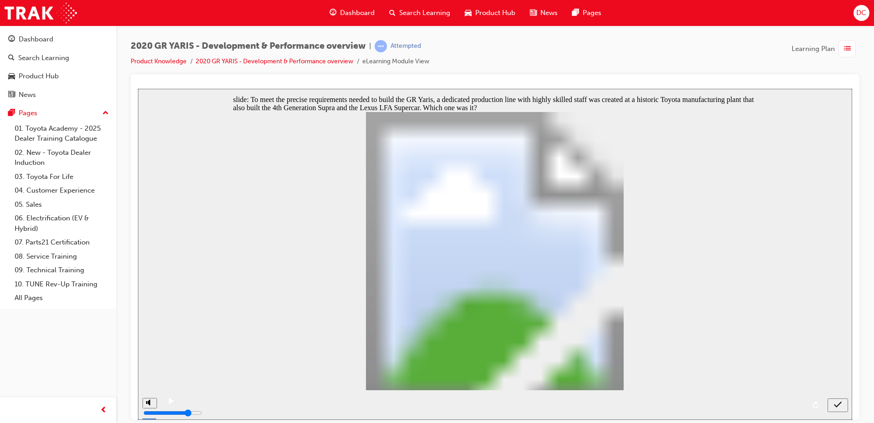
radio input "true"
click at [832, 404] on div "submit" at bounding box center [837, 405] width 13 height 10
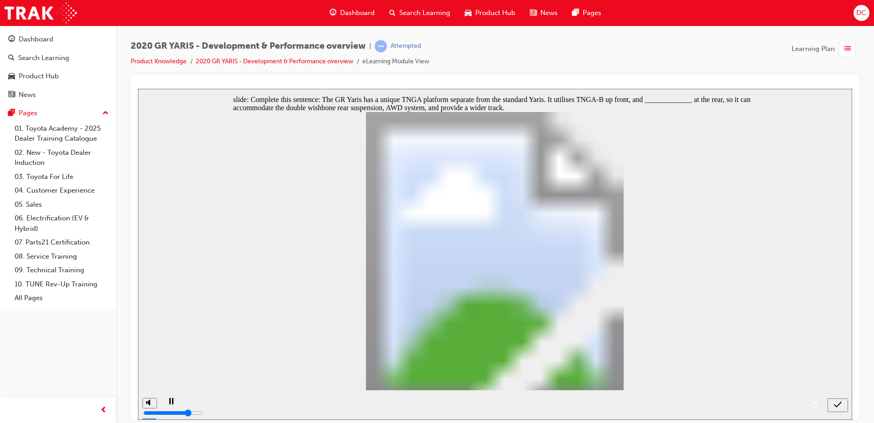
radio input "true"
click at [831, 401] on div "submit" at bounding box center [837, 405] width 13 height 10
radio input "true"
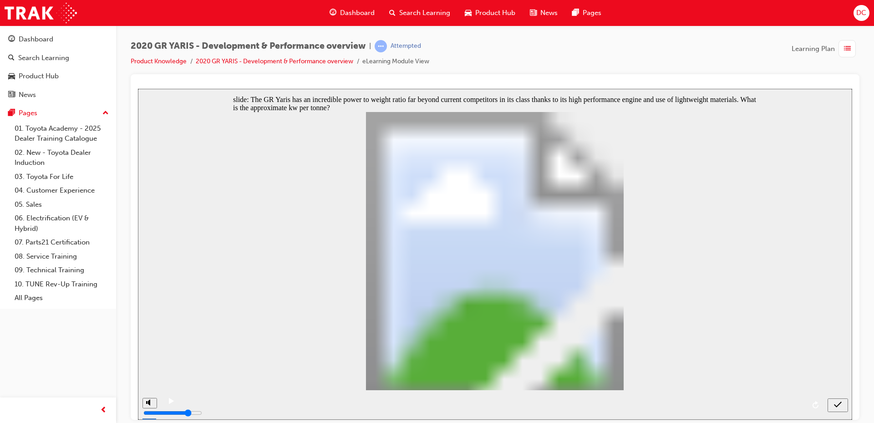
click at [836, 403] on icon "submit" at bounding box center [838, 404] width 8 height 8
radio input "true"
click at [841, 399] on button "submit" at bounding box center [837, 405] width 20 height 14
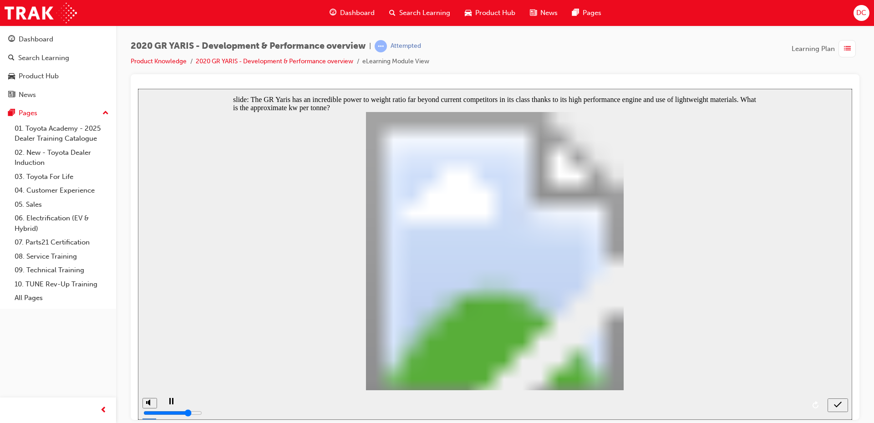
checkbox input "true"
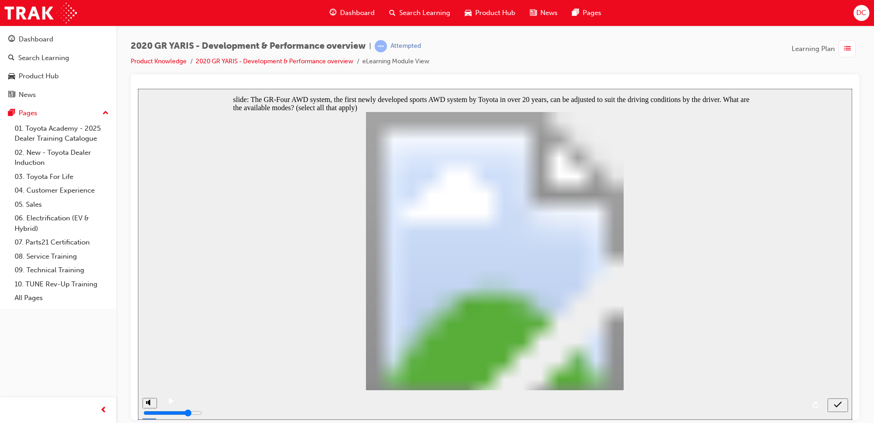
checkbox input "true"
click at [837, 405] on icon "submit" at bounding box center [838, 404] width 8 height 6
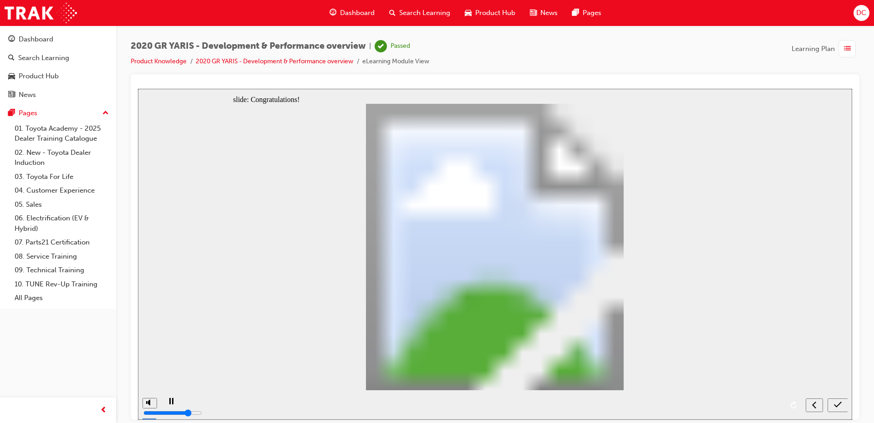
click at [832, 400] on button "submit" at bounding box center [837, 405] width 20 height 14
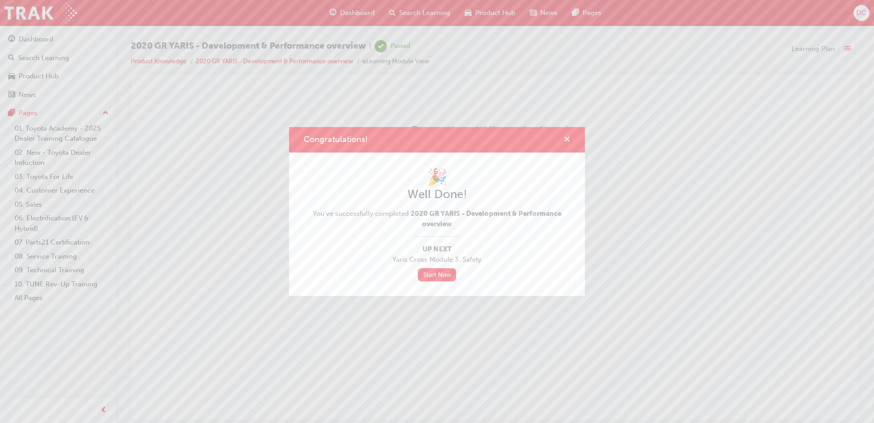
click at [566, 137] on span "cross-icon" at bounding box center [566, 140] width 7 height 8
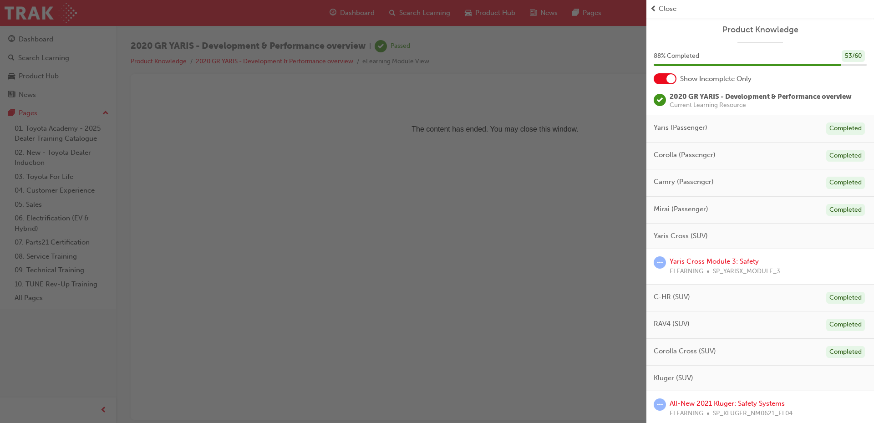
click at [650, 6] on span "prev-icon" at bounding box center [653, 9] width 7 height 10
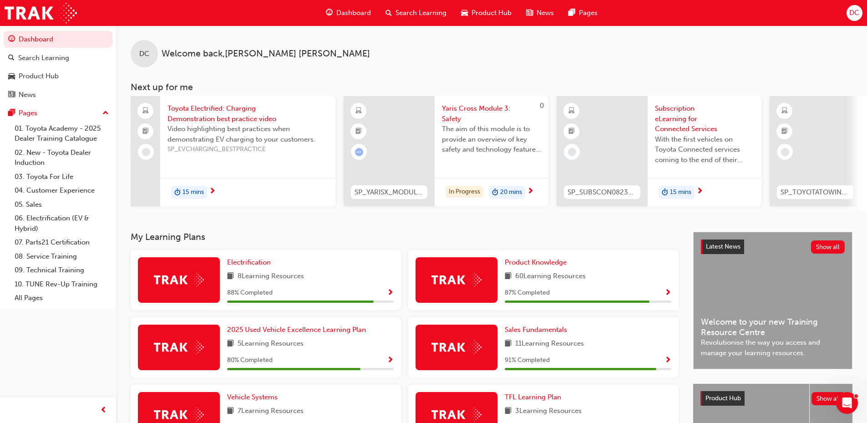
click at [666, 291] on span "Show Progress" at bounding box center [667, 293] width 7 height 8
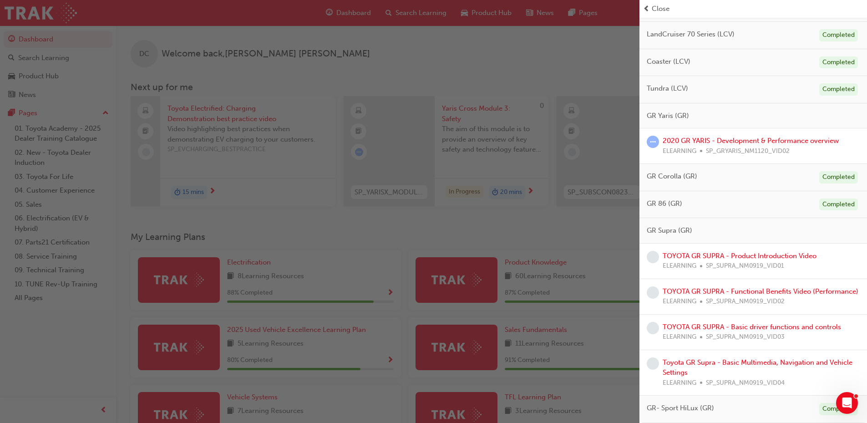
scroll to position [597, 0]
